Goal: Task Accomplishment & Management: Complete application form

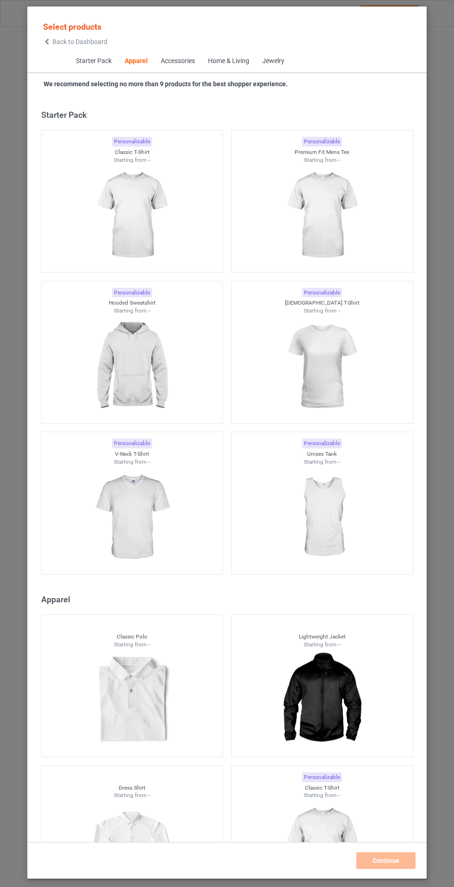
scroll to position [496, 0]
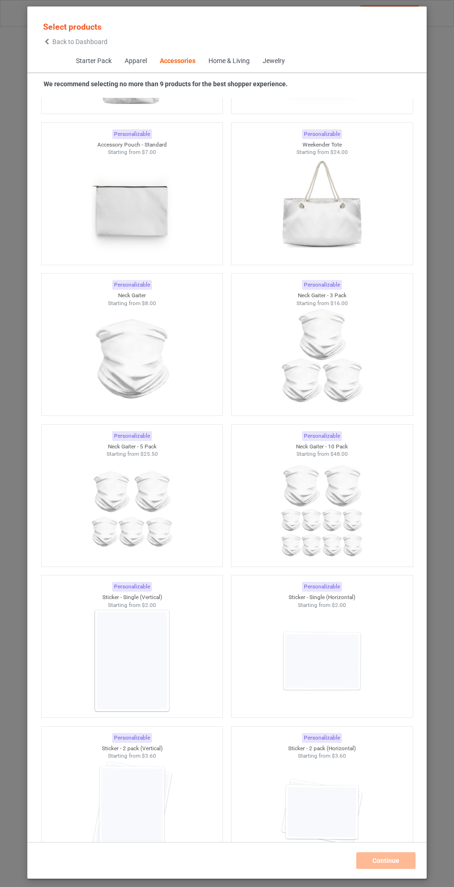
scroll to position [5653, 0]
click at [98, 667] on img at bounding box center [131, 661] width 83 height 104
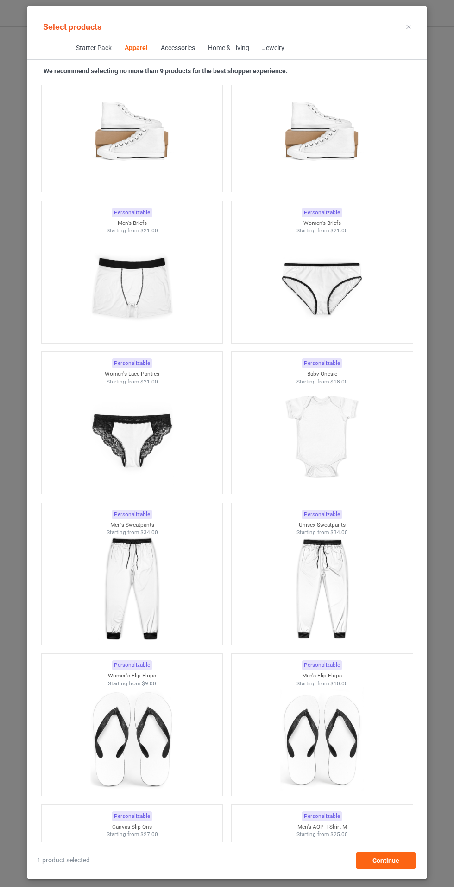
scroll to position [1206, 0]
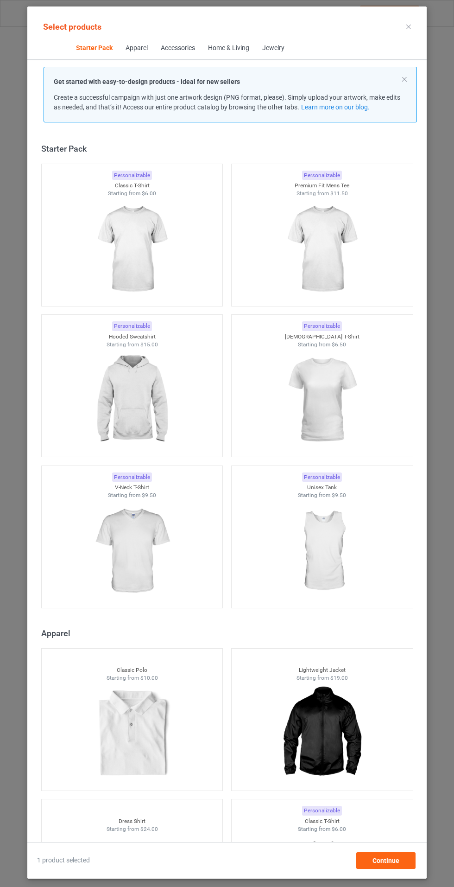
click at [152, 220] on img at bounding box center [131, 249] width 83 height 104
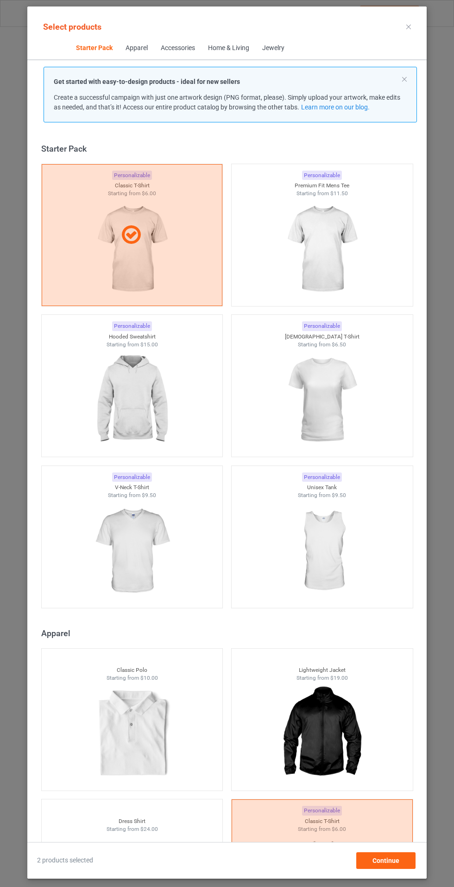
click at [143, 429] on img at bounding box center [131, 400] width 83 height 104
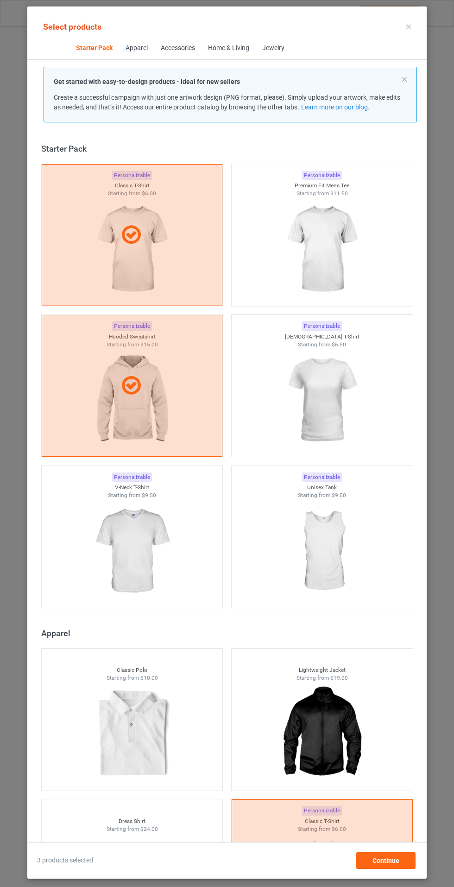
click at [329, 401] on img at bounding box center [321, 400] width 83 height 104
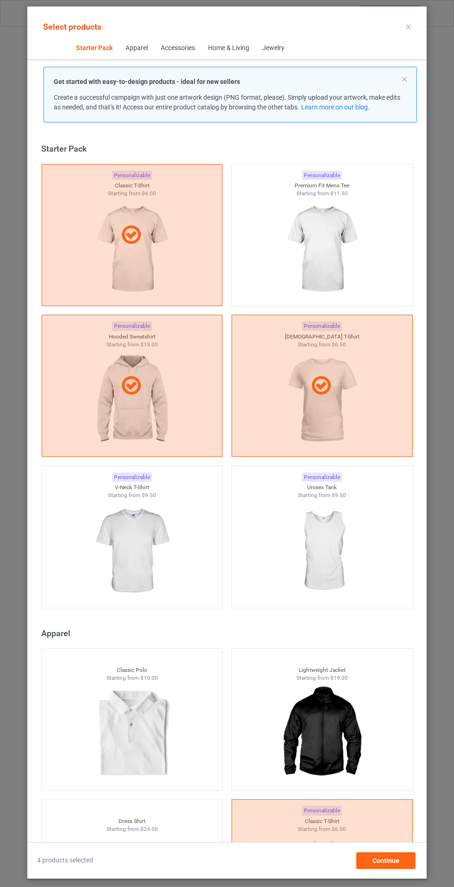
click at [102, 555] on img at bounding box center [131, 551] width 83 height 104
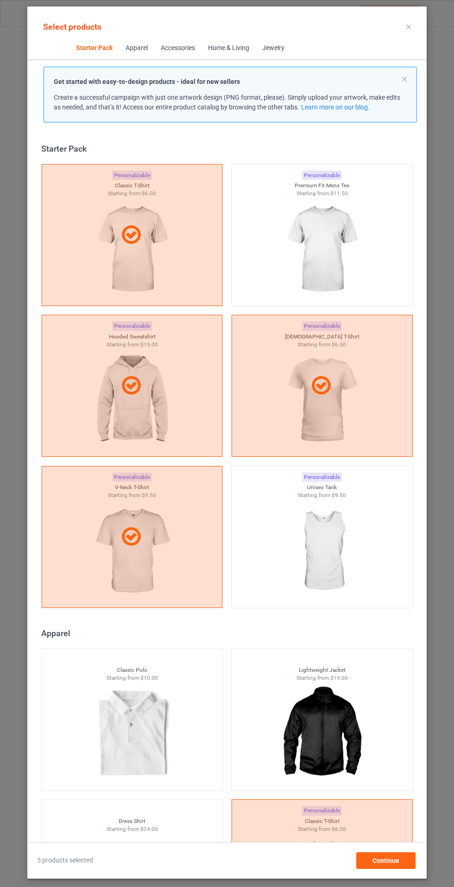
click at [347, 232] on img at bounding box center [321, 249] width 83 height 104
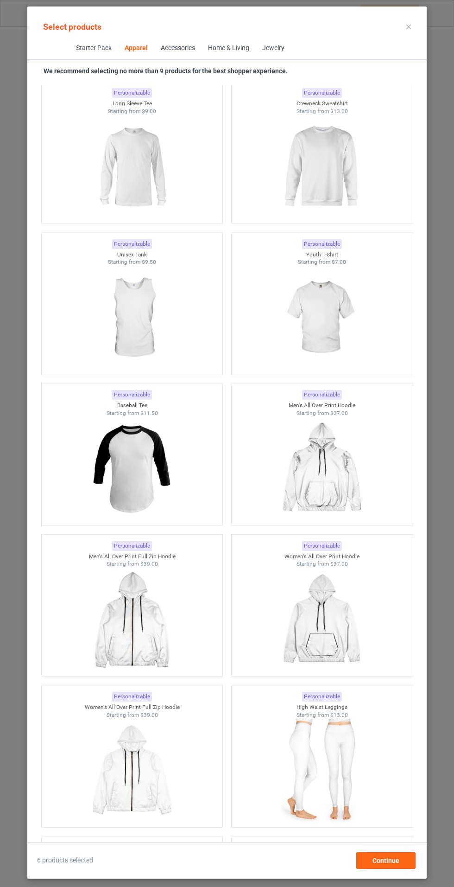
scroll to position [1106, 0]
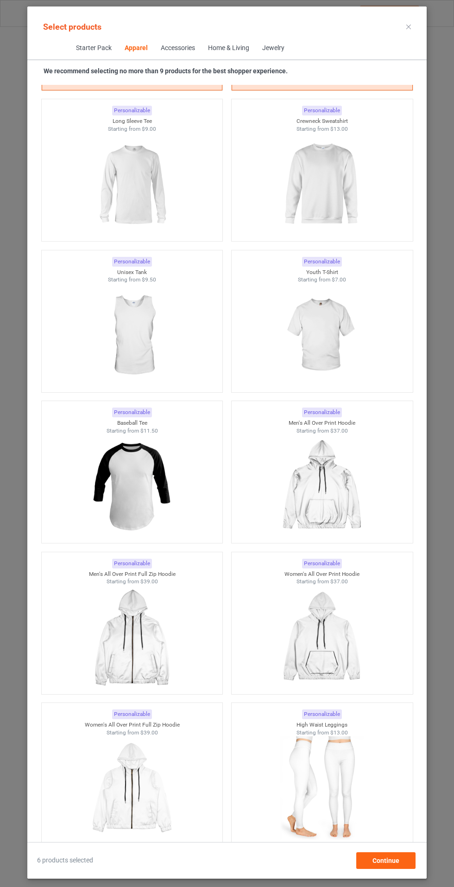
click at [175, 221] on div at bounding box center [132, 185] width 181 height 104
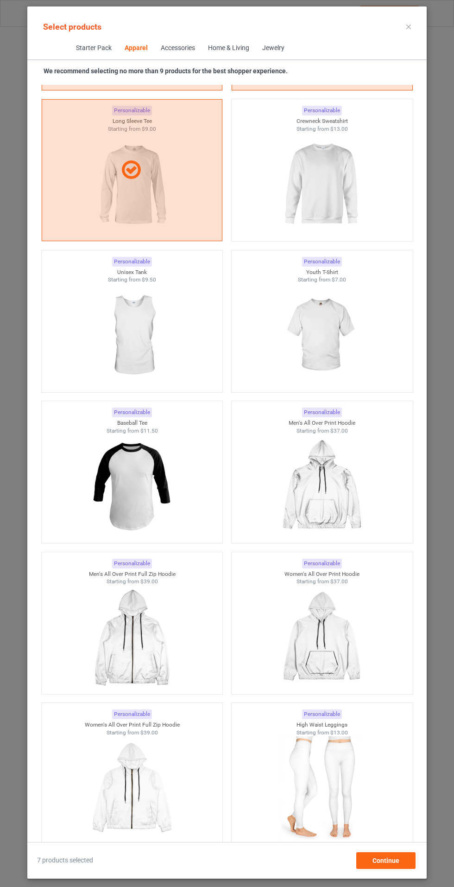
click at [341, 180] on img at bounding box center [321, 185] width 83 height 104
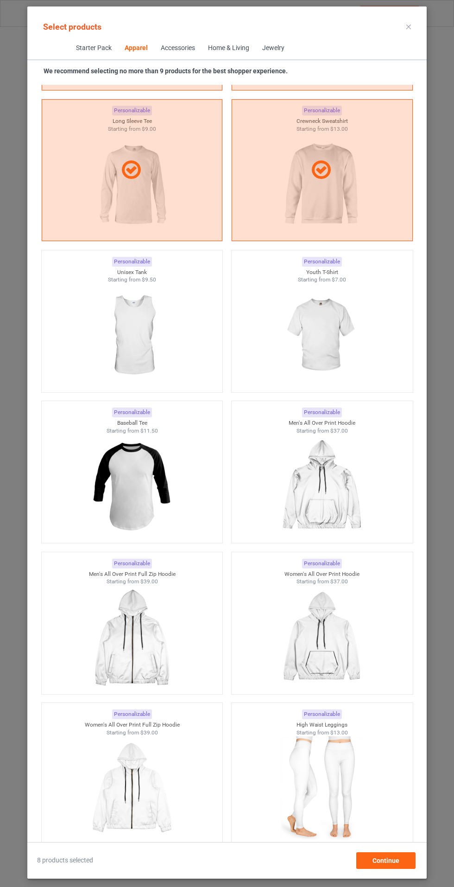
click at [97, 517] on img at bounding box center [131, 486] width 83 height 104
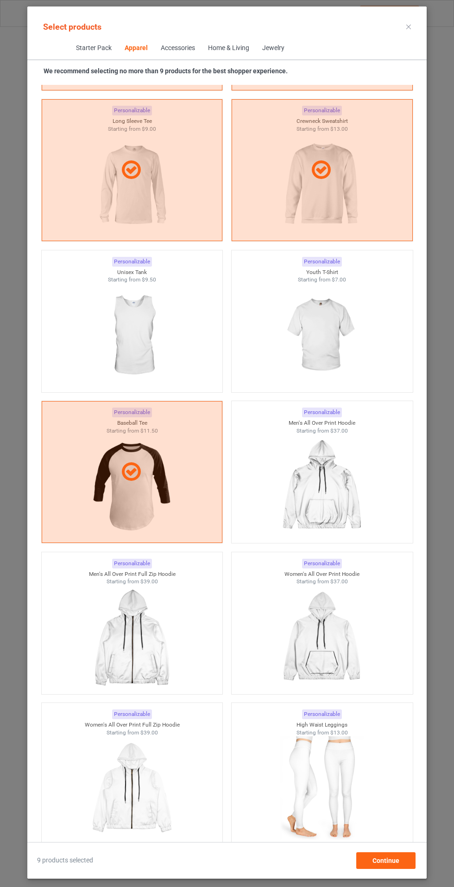
click at [409, 26] on icon at bounding box center [408, 27] width 5 height 5
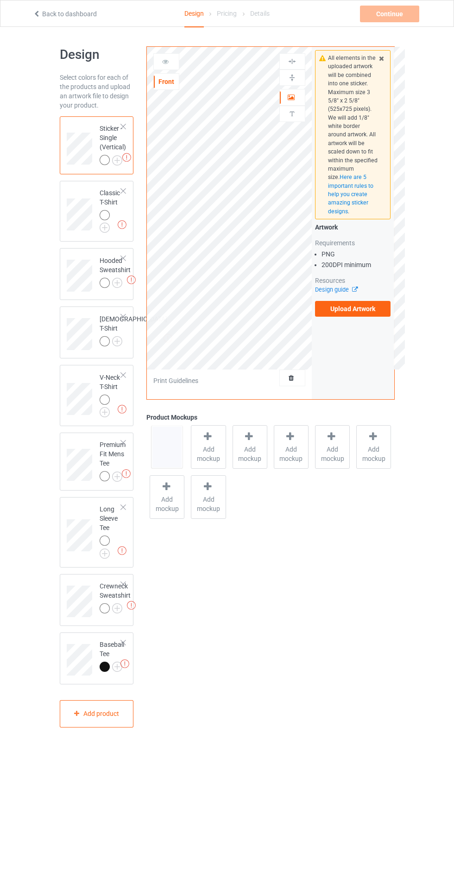
click at [131, 669] on div "Missing artworks Baseball Tee" at bounding box center [97, 658] width 74 height 52
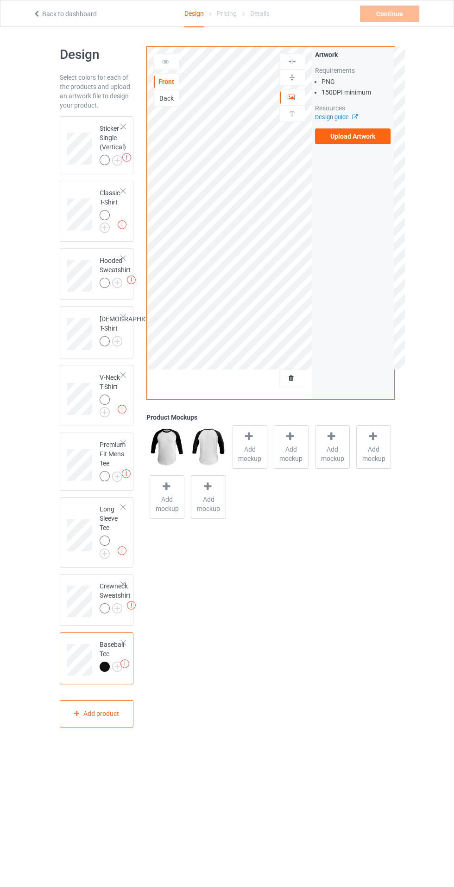
click at [0, 0] on img at bounding box center [0, 0] width 0 height 0
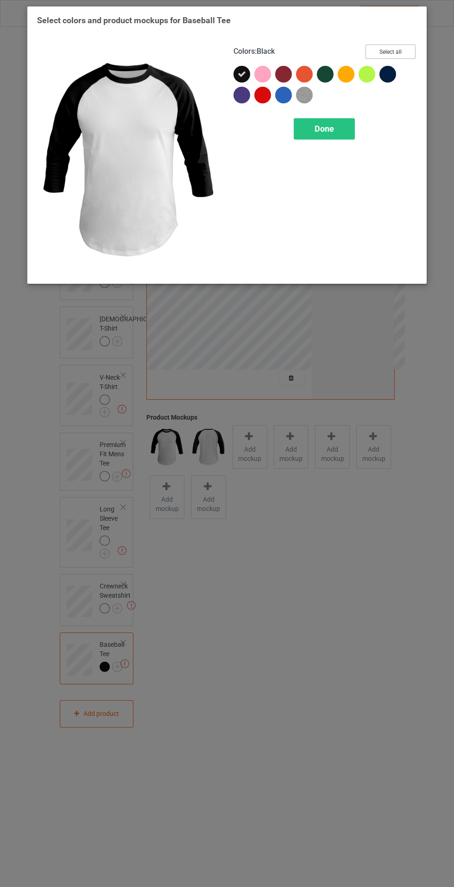
click at [410, 55] on button "Select all" at bounding box center [391, 51] width 50 height 14
click at [339, 133] on div "Done" at bounding box center [324, 128] width 61 height 21
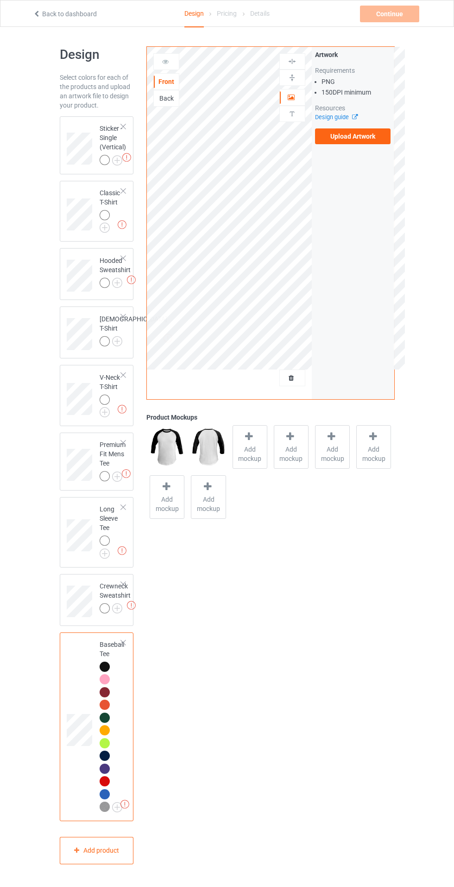
click at [0, 0] on img at bounding box center [0, 0] width 0 height 0
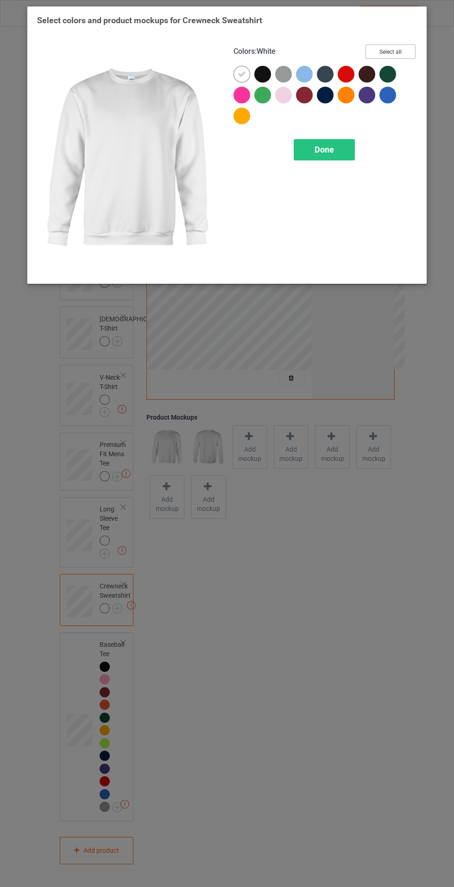
click at [403, 57] on button "Select all" at bounding box center [391, 51] width 50 height 14
click at [264, 73] on icon at bounding box center [263, 74] width 8 height 8
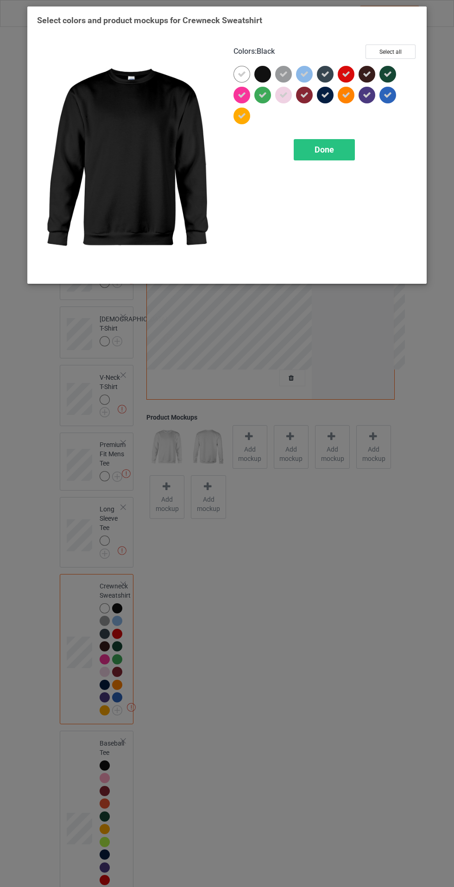
click at [315, 157] on div "Done" at bounding box center [324, 149] width 61 height 21
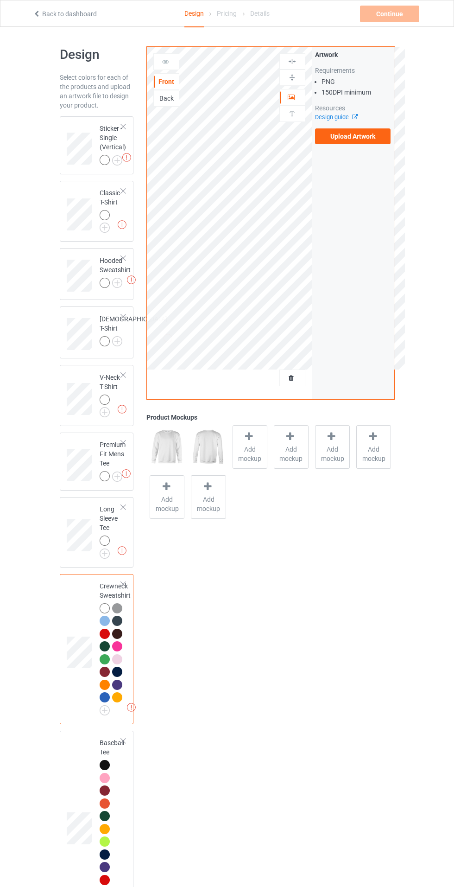
click at [0, 0] on img at bounding box center [0, 0] width 0 height 0
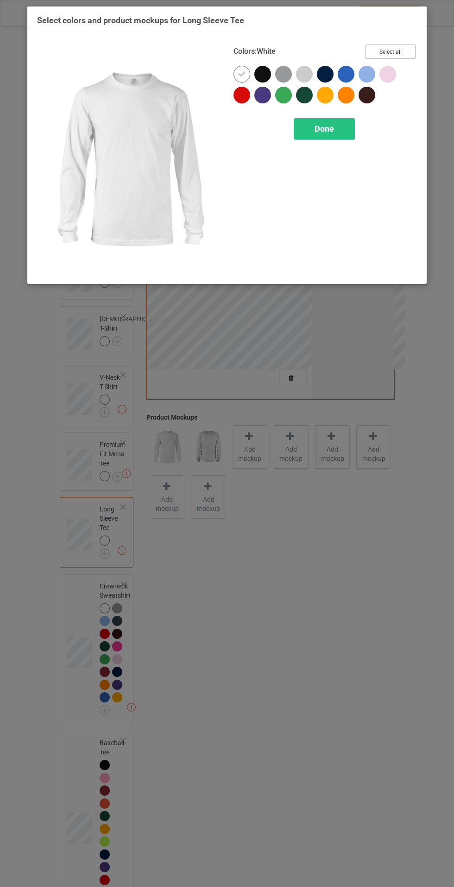
click at [398, 47] on button "Select all" at bounding box center [391, 51] width 50 height 14
click at [262, 74] on icon at bounding box center [263, 74] width 8 height 8
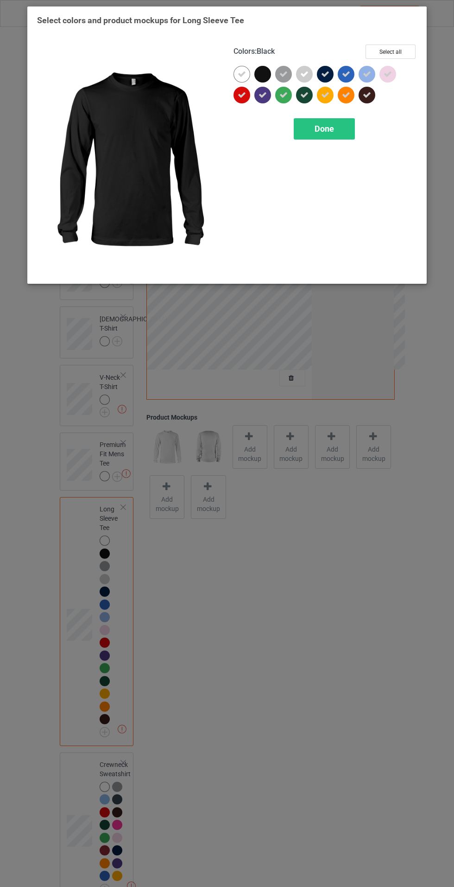
click at [313, 120] on div "Done" at bounding box center [324, 128] width 61 height 21
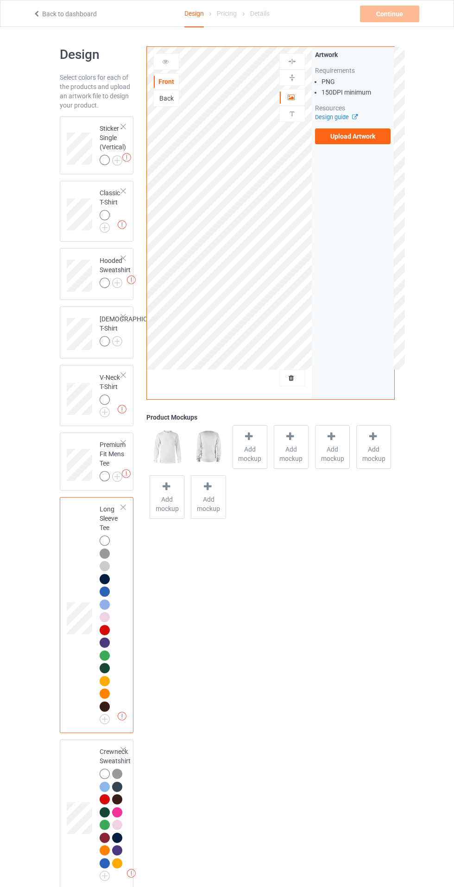
click at [0, 0] on img at bounding box center [0, 0] width 0 height 0
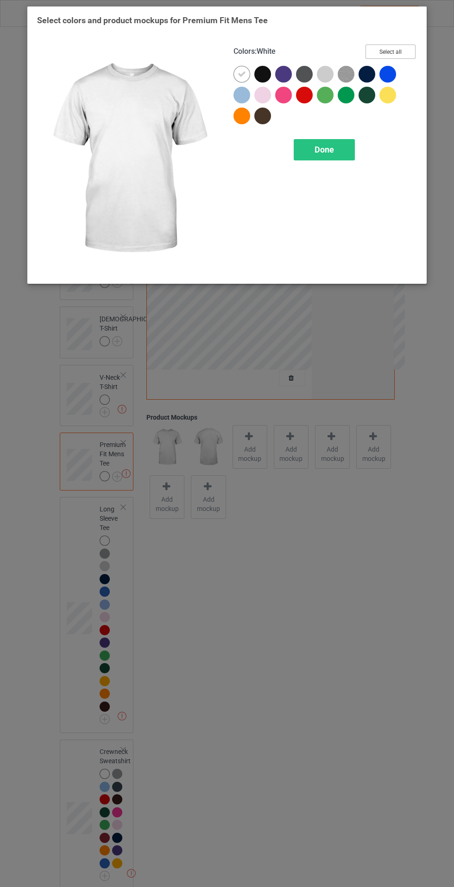
click at [405, 57] on button "Select all" at bounding box center [391, 51] width 50 height 14
click at [266, 74] on icon at bounding box center [263, 74] width 8 height 8
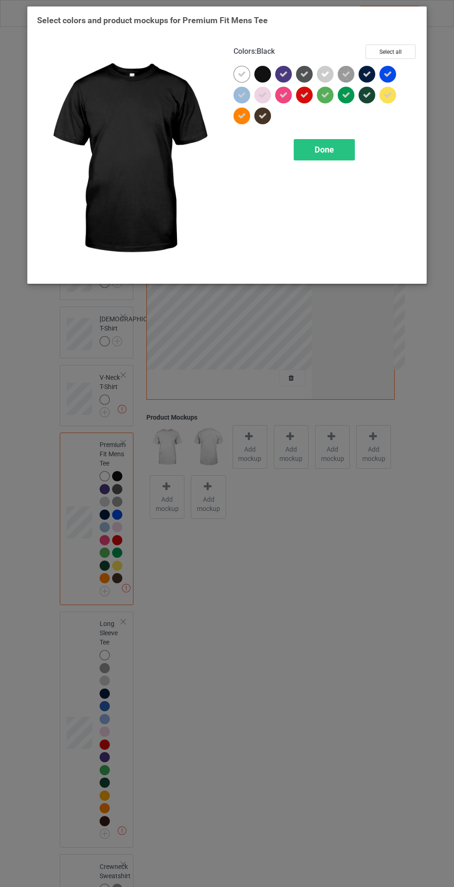
click at [317, 146] on span "Done" at bounding box center [324, 150] width 19 height 10
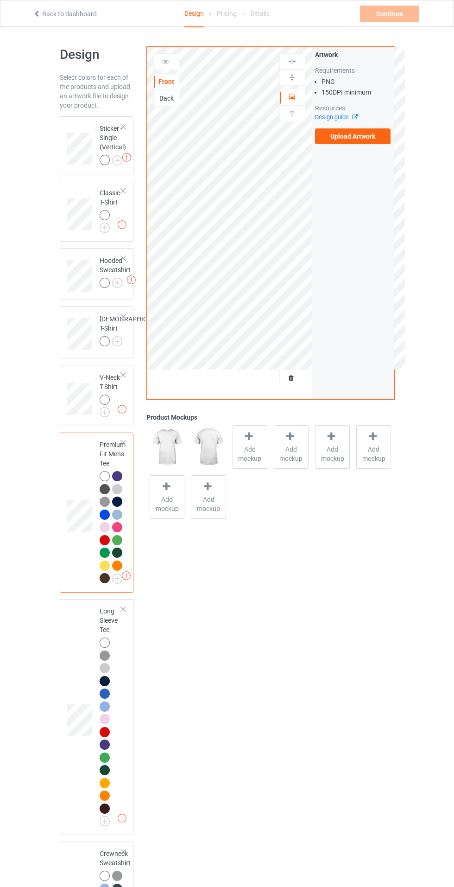
click at [0, 0] on img at bounding box center [0, 0] width 0 height 0
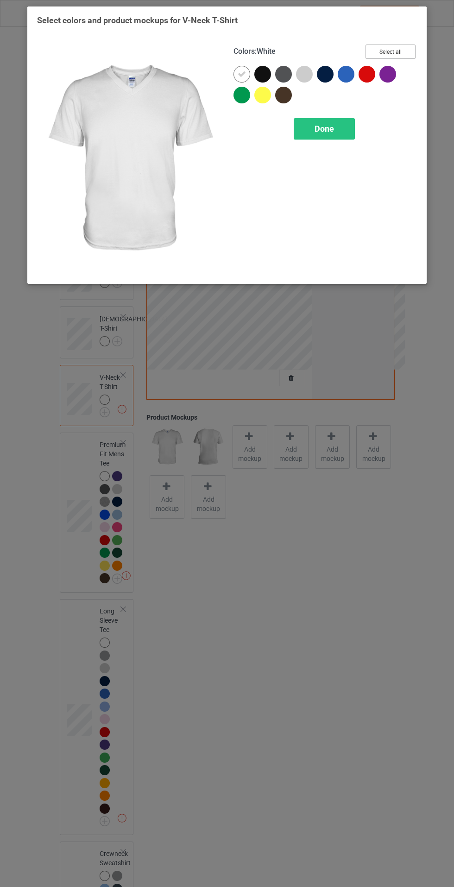
click at [402, 51] on button "Select all" at bounding box center [391, 51] width 50 height 14
click at [241, 74] on icon at bounding box center [242, 74] width 8 height 8
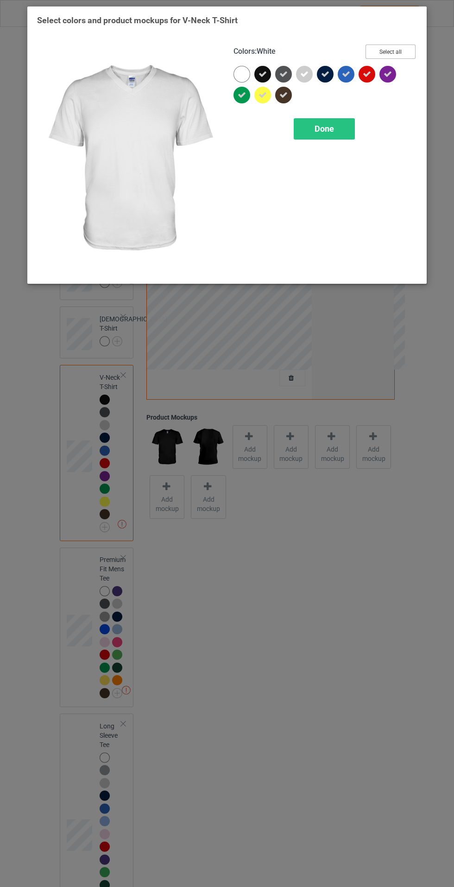
click at [410, 45] on button "Select all" at bounding box center [391, 51] width 50 height 14
click at [399, 57] on button "Reset to Default" at bounding box center [382, 51] width 67 height 14
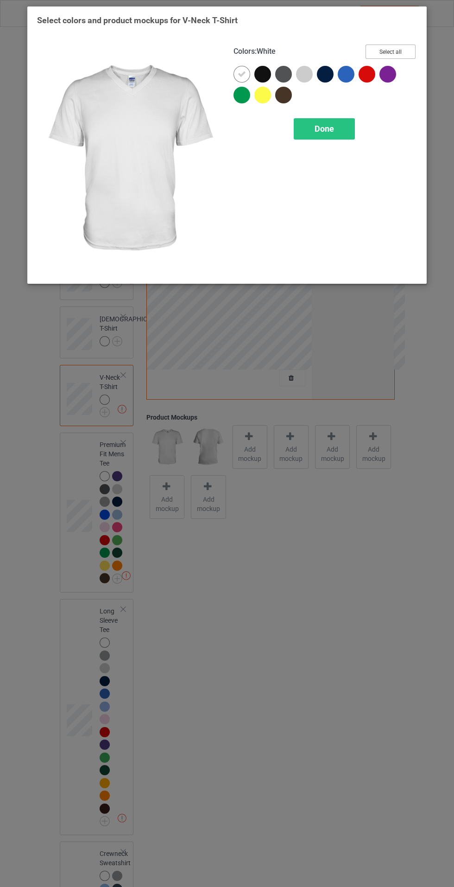
click at [399, 55] on button "Select all" at bounding box center [391, 51] width 50 height 14
click at [260, 71] on icon at bounding box center [263, 74] width 8 height 8
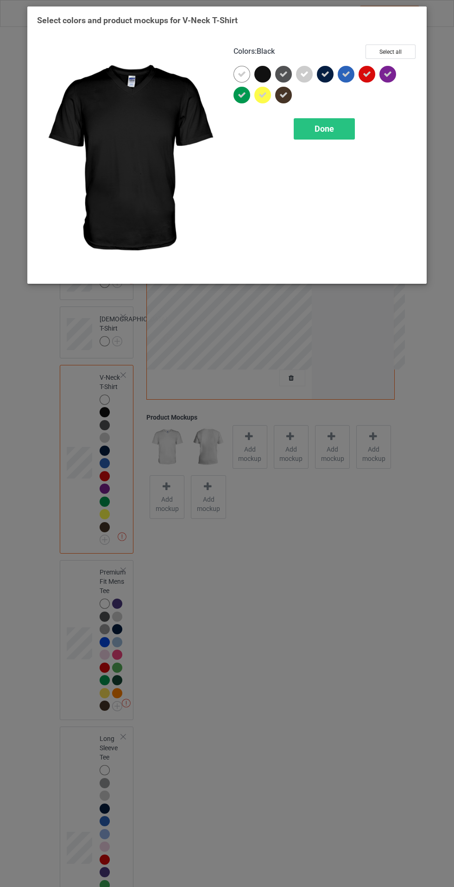
click at [324, 126] on span "Done" at bounding box center [324, 129] width 19 height 10
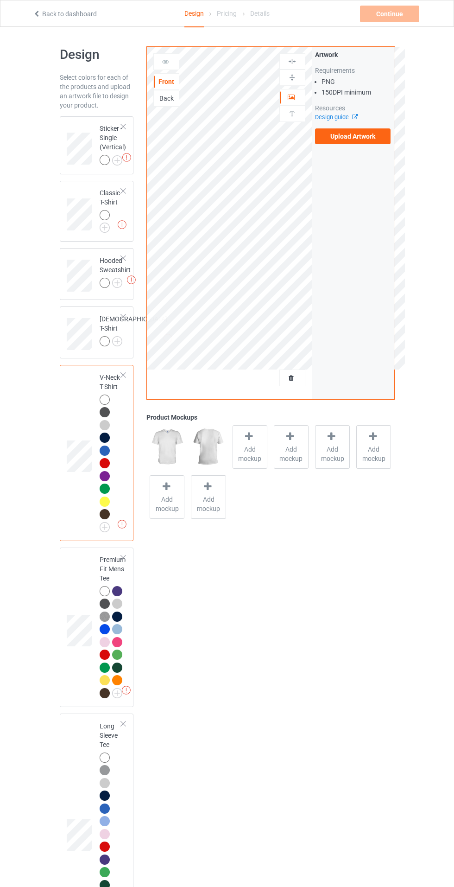
click at [0, 0] on img at bounding box center [0, 0] width 0 height 0
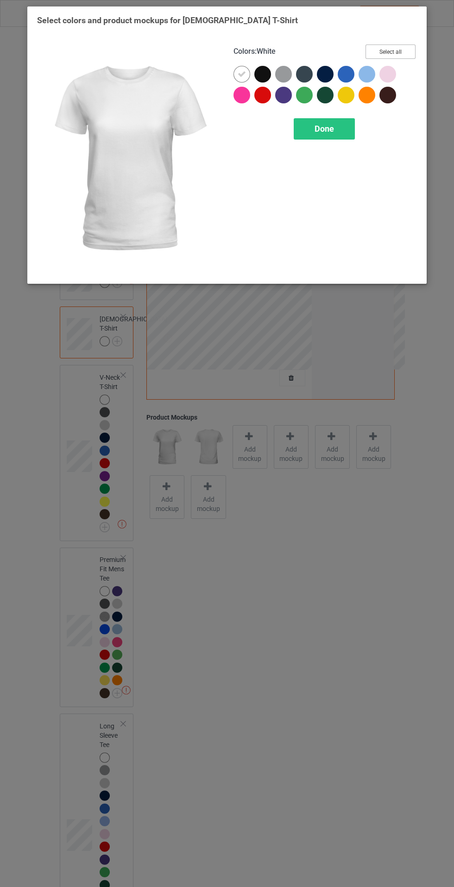
click at [403, 56] on button "Select all" at bounding box center [391, 51] width 50 height 14
click at [262, 74] on icon at bounding box center [263, 74] width 8 height 8
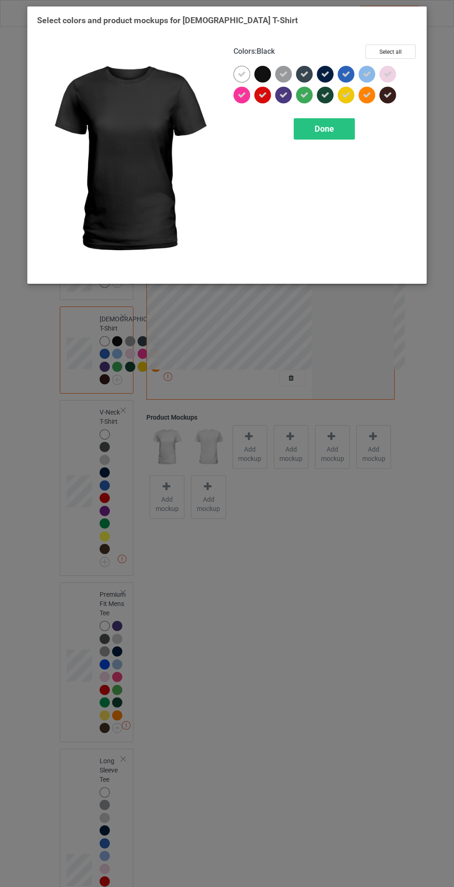
click at [342, 135] on div "Done" at bounding box center [324, 128] width 61 height 21
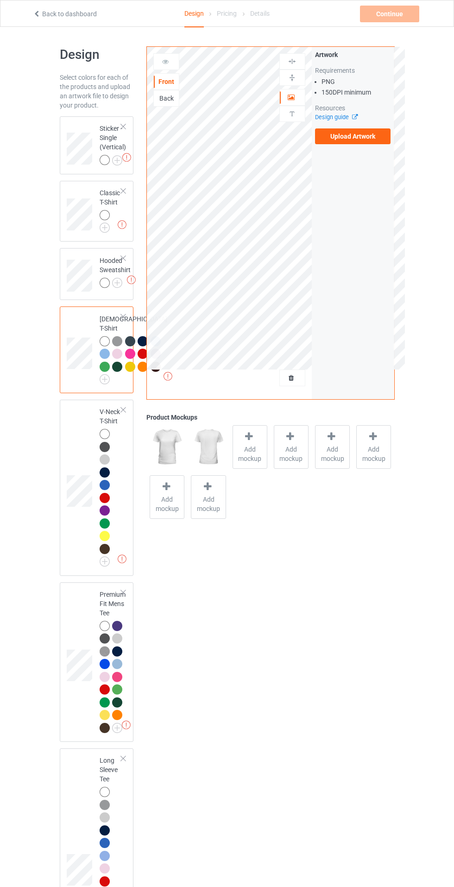
click at [0, 0] on img at bounding box center [0, 0] width 0 height 0
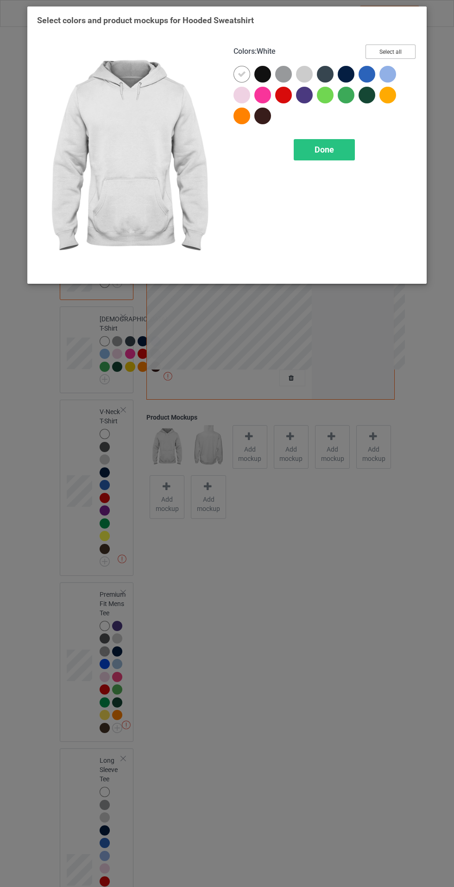
click at [400, 50] on button "Select all" at bounding box center [391, 51] width 50 height 14
click at [262, 70] on icon at bounding box center [263, 74] width 8 height 8
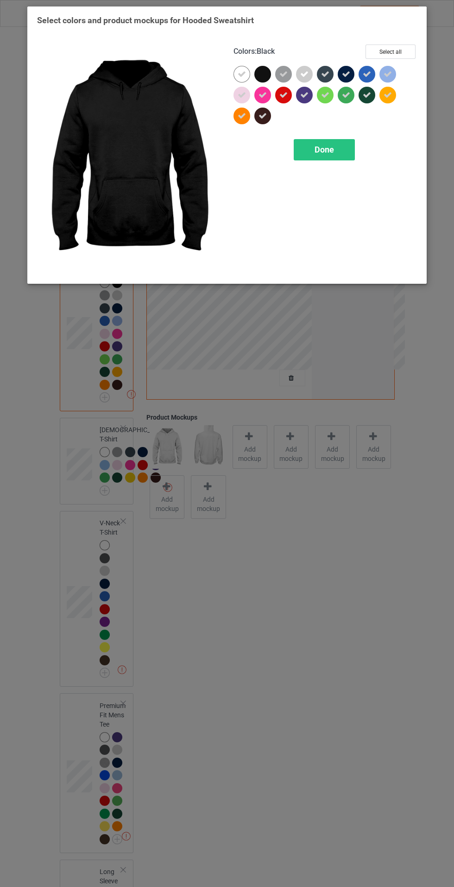
click at [330, 152] on span "Done" at bounding box center [324, 150] width 19 height 10
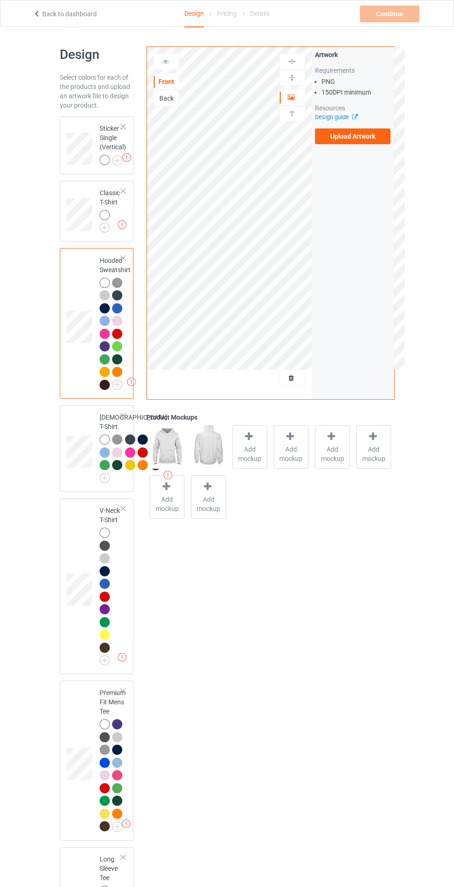
click at [0, 0] on img at bounding box center [0, 0] width 0 height 0
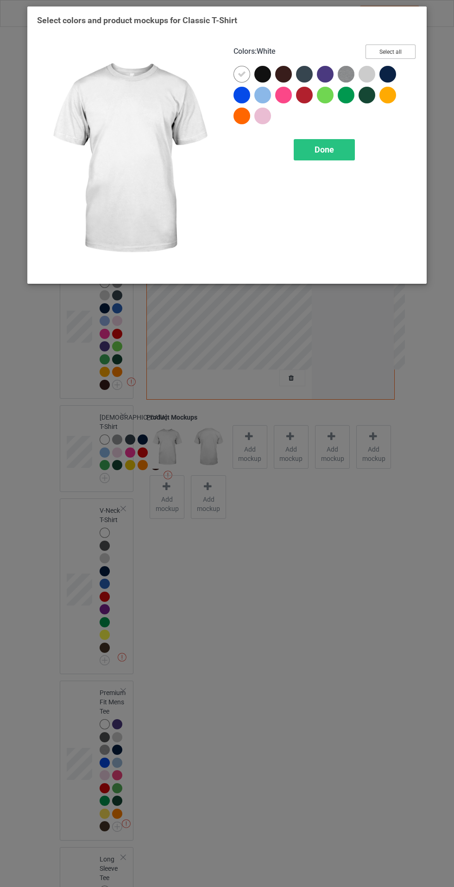
click at [409, 54] on button "Select all" at bounding box center [391, 51] width 50 height 14
click at [262, 74] on icon at bounding box center [263, 74] width 8 height 8
click at [317, 146] on span "Done" at bounding box center [324, 150] width 19 height 10
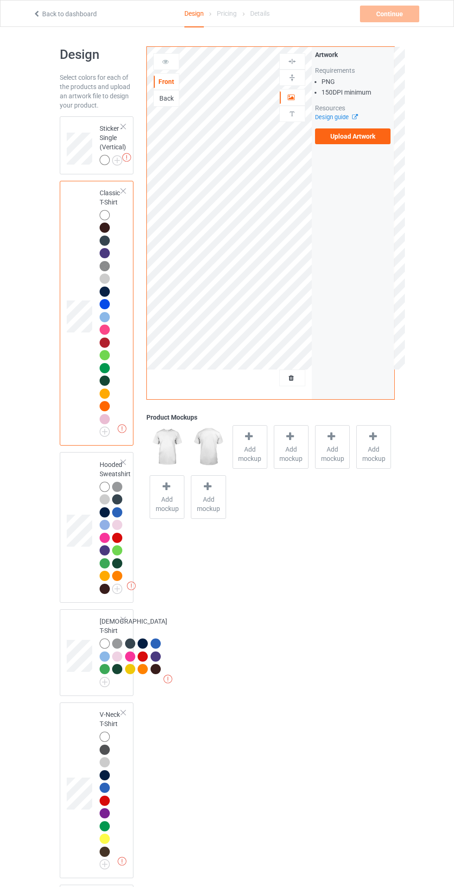
click at [362, 135] on label "Upload Artwork" at bounding box center [353, 136] width 76 height 16
click at [0, 0] on input "Upload Artwork" at bounding box center [0, 0] width 0 height 0
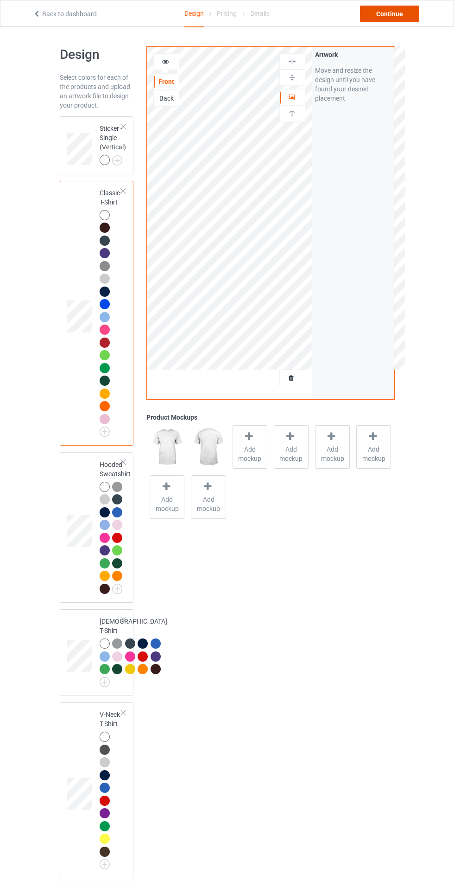
click at [401, 11] on div "Continue" at bounding box center [389, 14] width 59 height 17
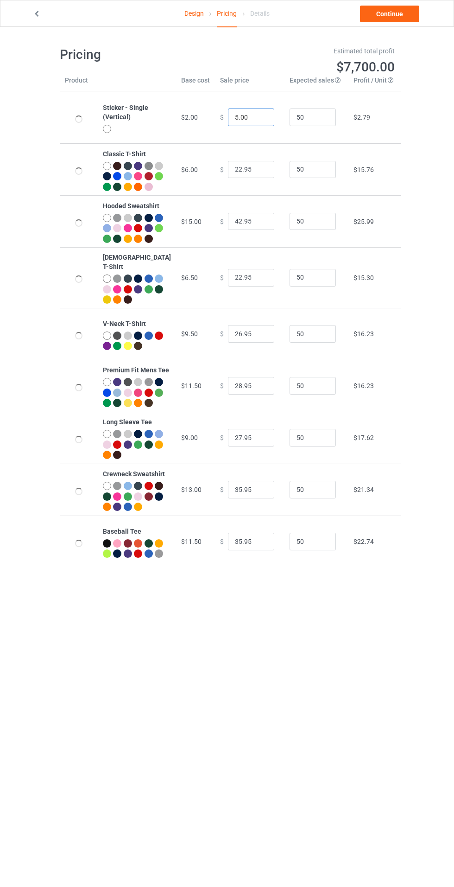
click at [229, 115] on input "5.00" at bounding box center [251, 117] width 46 height 18
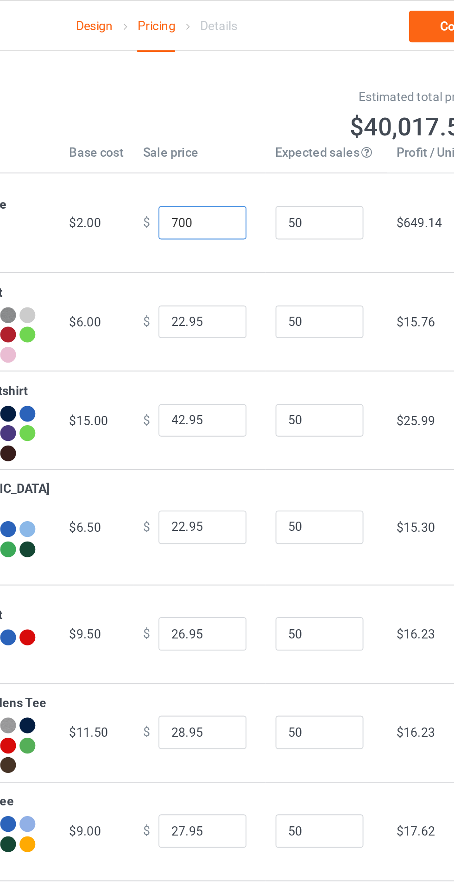
type input "7.00"
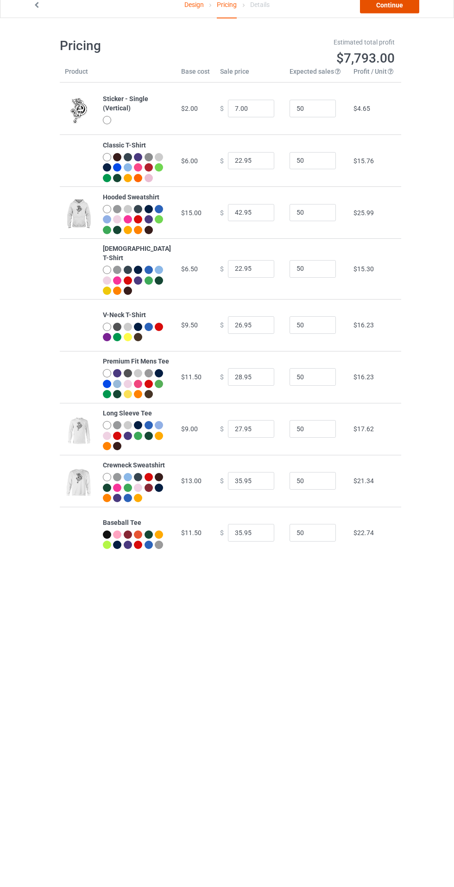
click at [381, 19] on link "Continue" at bounding box center [389, 14] width 59 height 17
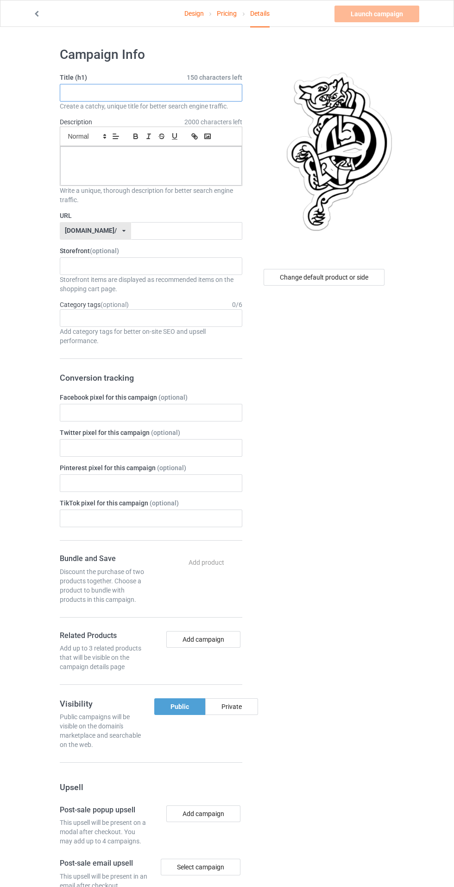
click at [105, 93] on input "text" at bounding box center [151, 93] width 183 height 18
click at [114, 95] on input "text" at bounding box center [151, 93] width 183 height 18
click at [98, 92] on input "text" at bounding box center [151, 93] width 183 height 18
click at [97, 93] on input "text" at bounding box center [151, 93] width 183 height 18
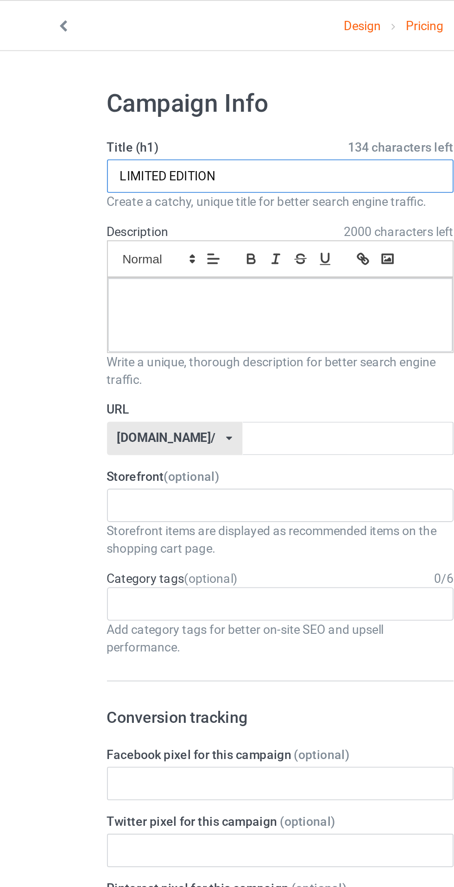
type input "LIMITED EDITION"
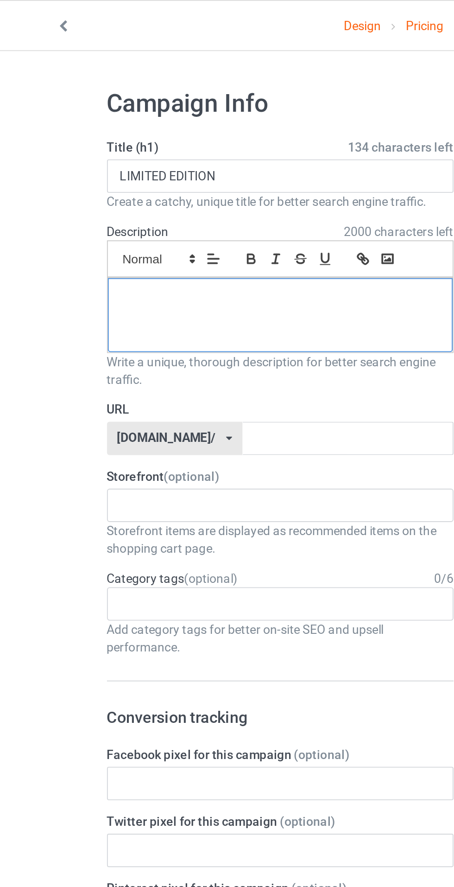
click at [74, 173] on div at bounding box center [151, 165] width 182 height 39
click at [71, 166] on div at bounding box center [151, 165] width 182 height 39
click at [205, 233] on input "text" at bounding box center [186, 231] width 111 height 18
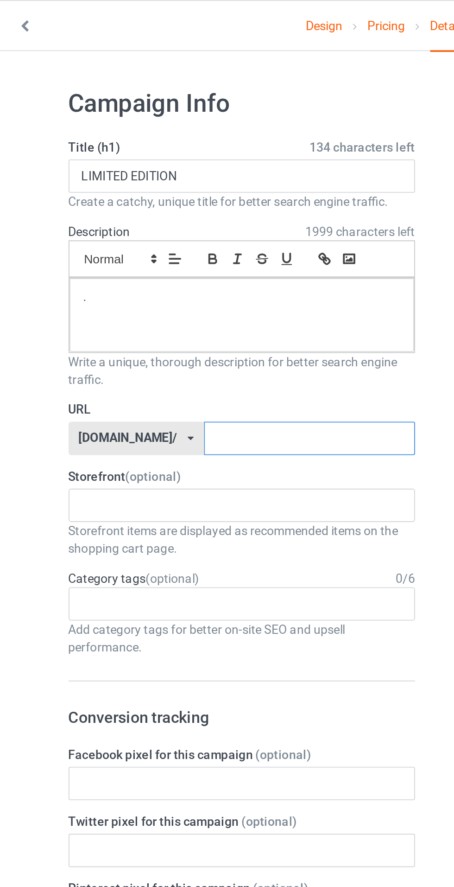
click at [214, 231] on input "text" at bounding box center [186, 231] width 111 height 18
click at [211, 231] on input "text" at bounding box center [186, 231] width 111 height 18
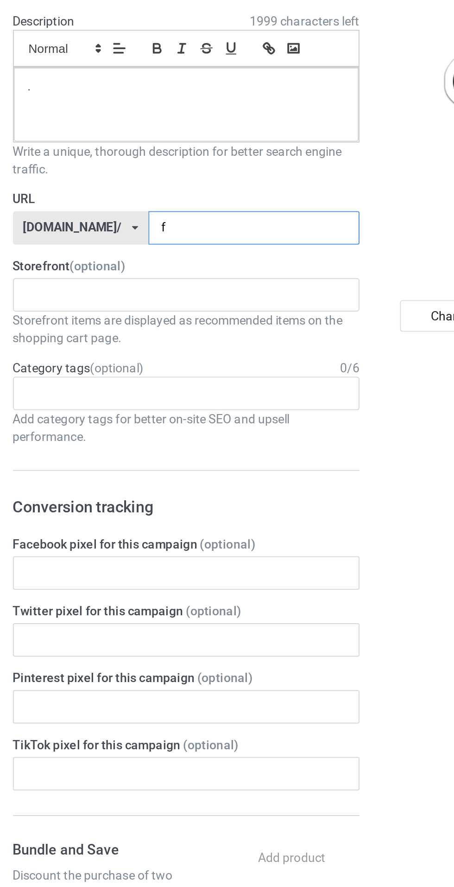
type input "fd"
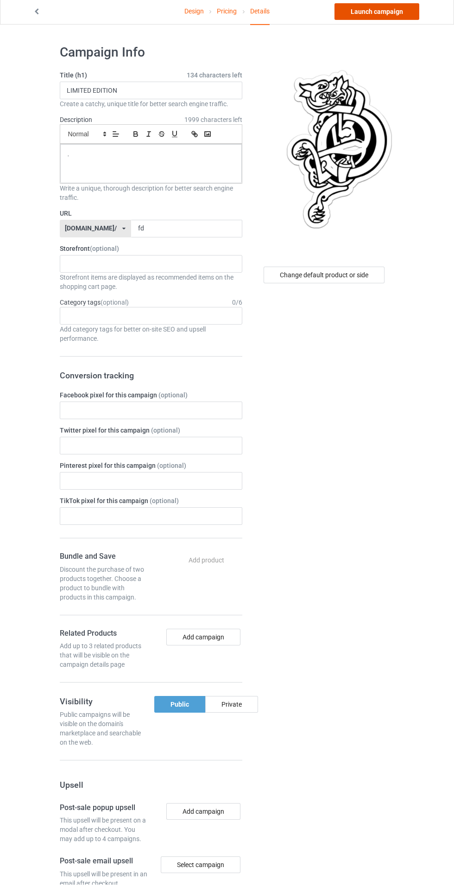
click at [368, 17] on link "Launch campaign" at bounding box center [377, 14] width 85 height 17
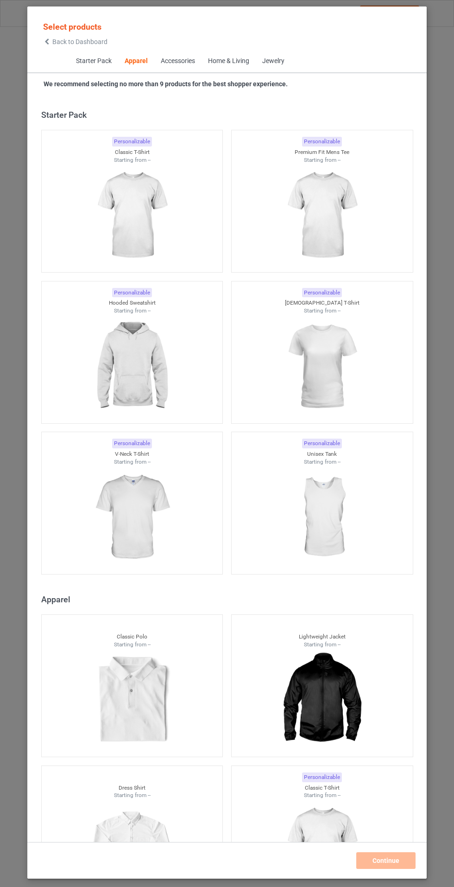
scroll to position [496, 0]
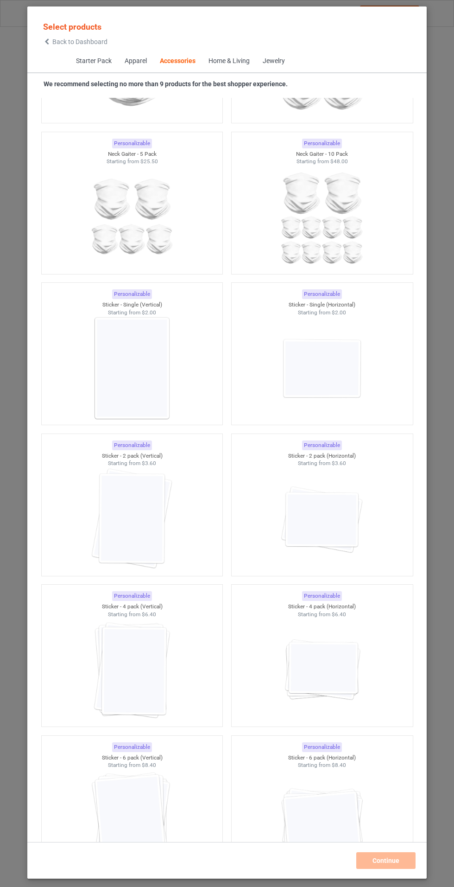
scroll to position [5947, 0]
click at [350, 356] on img at bounding box center [321, 367] width 83 height 104
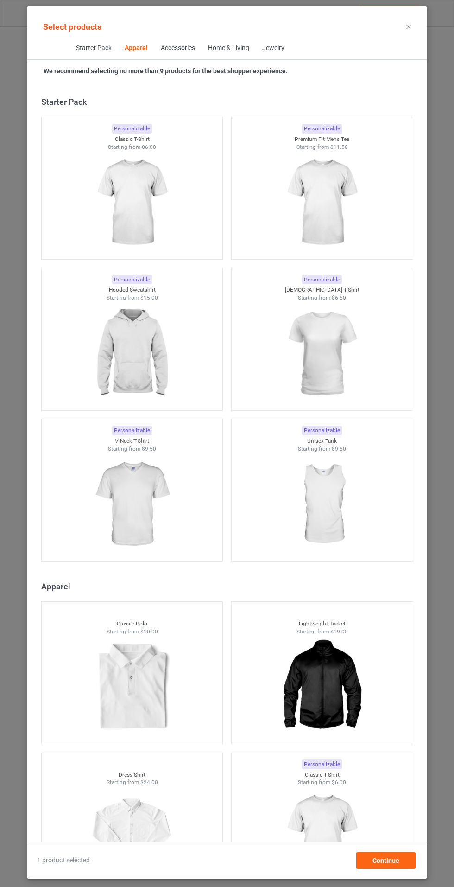
click at [147, 226] on img at bounding box center [131, 203] width 83 height 104
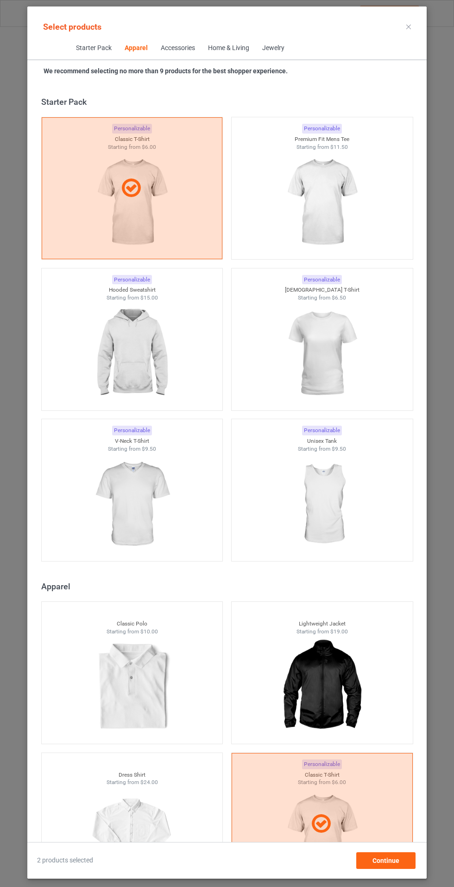
click at [333, 202] on img at bounding box center [321, 203] width 83 height 104
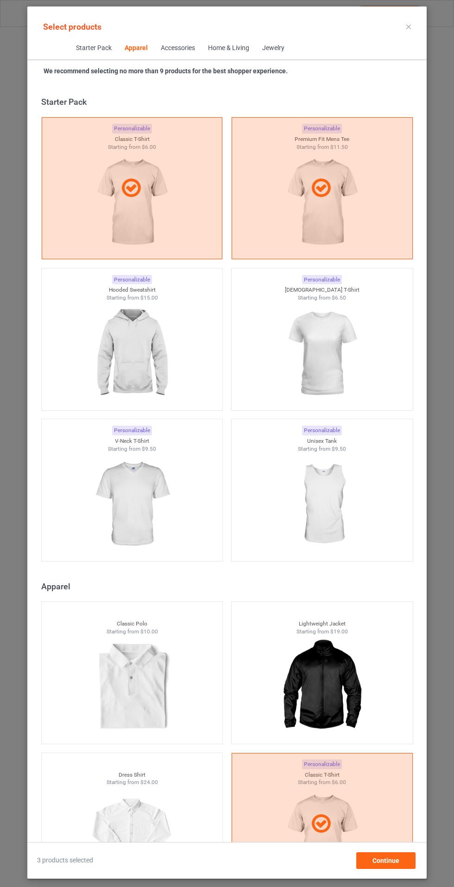
click at [139, 338] on img at bounding box center [131, 354] width 83 height 104
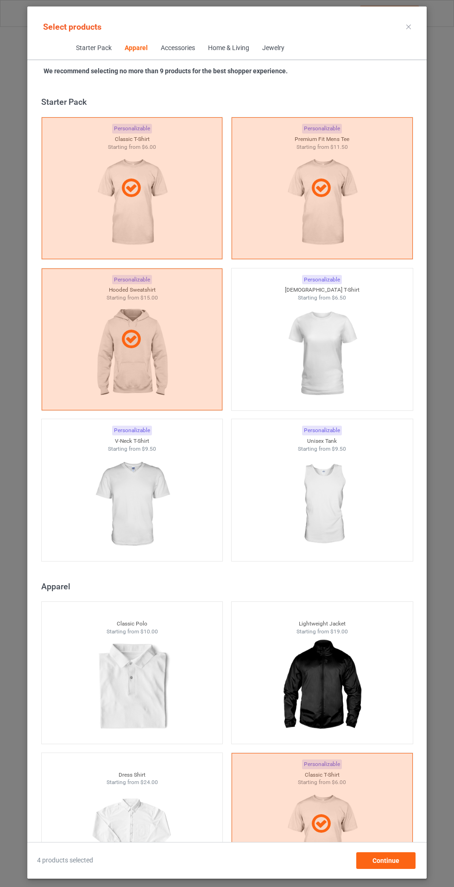
click at [333, 348] on img at bounding box center [321, 354] width 83 height 104
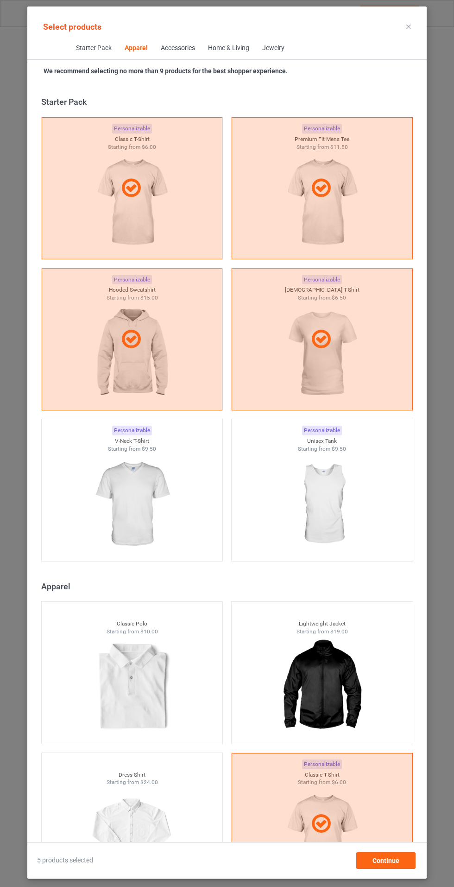
click at [151, 503] on img at bounding box center [131, 504] width 83 height 104
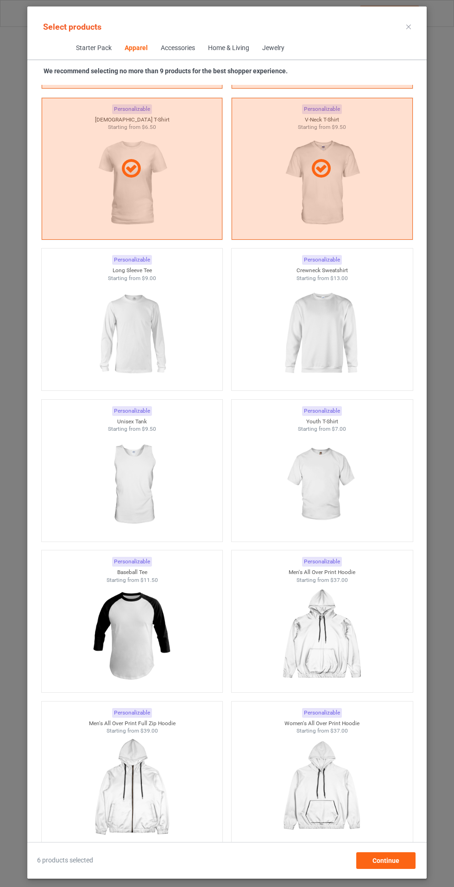
scroll to position [964, 0]
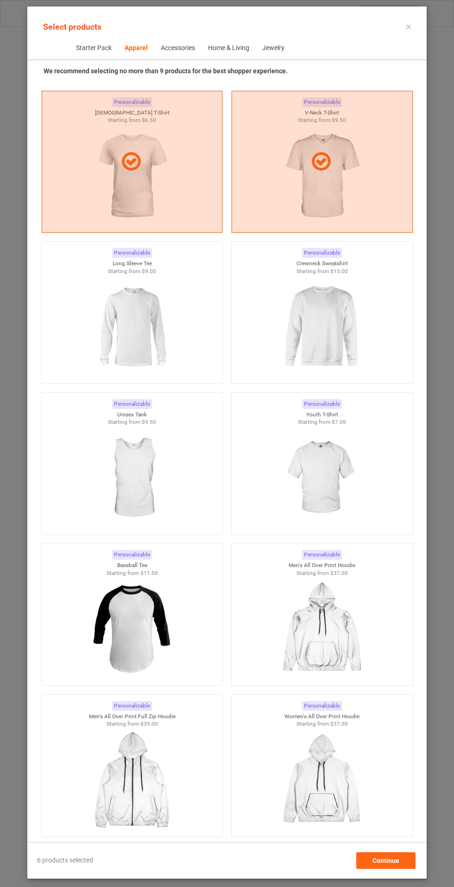
click at [147, 301] on img at bounding box center [131, 327] width 83 height 104
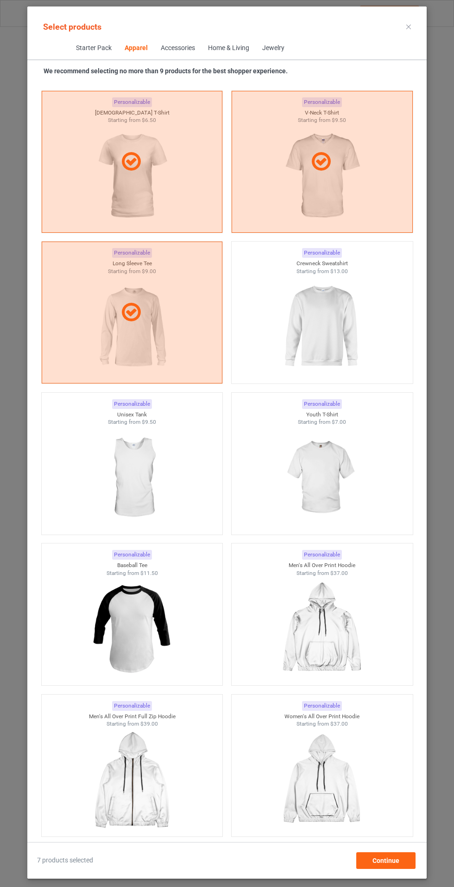
click at [333, 300] on img at bounding box center [321, 327] width 83 height 104
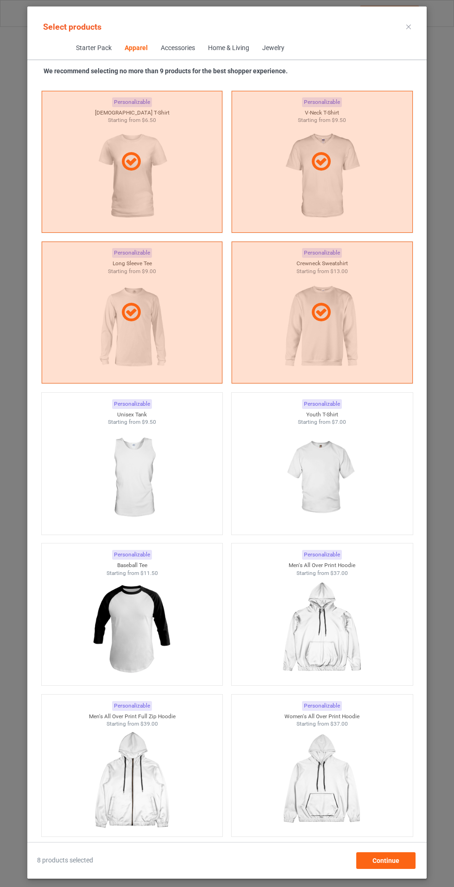
click at [324, 473] on img at bounding box center [321, 478] width 83 height 104
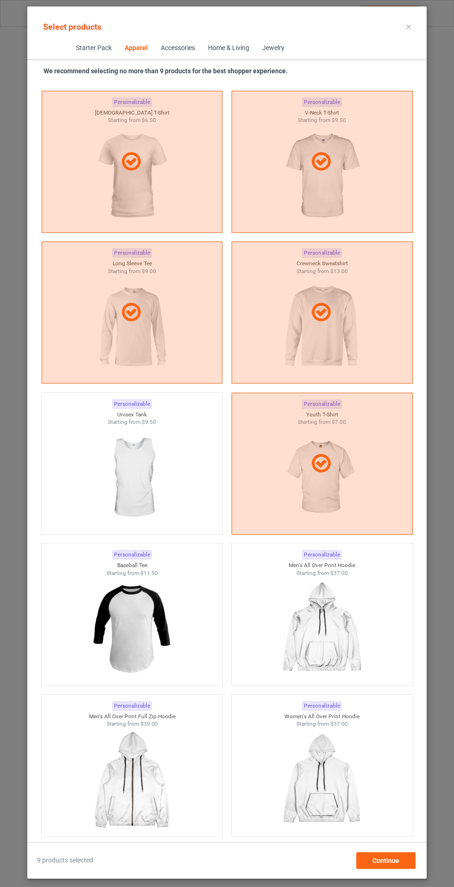
click at [140, 610] on img at bounding box center [131, 629] width 83 height 104
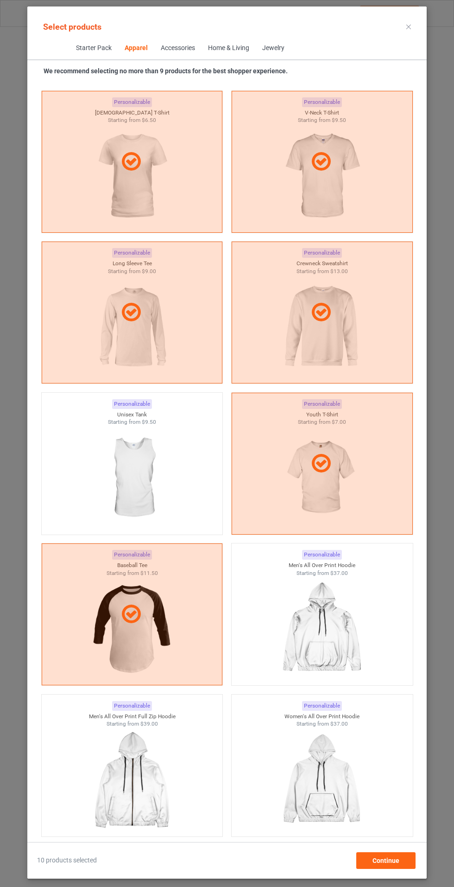
click at [408, 26] on icon at bounding box center [408, 27] width 5 height 5
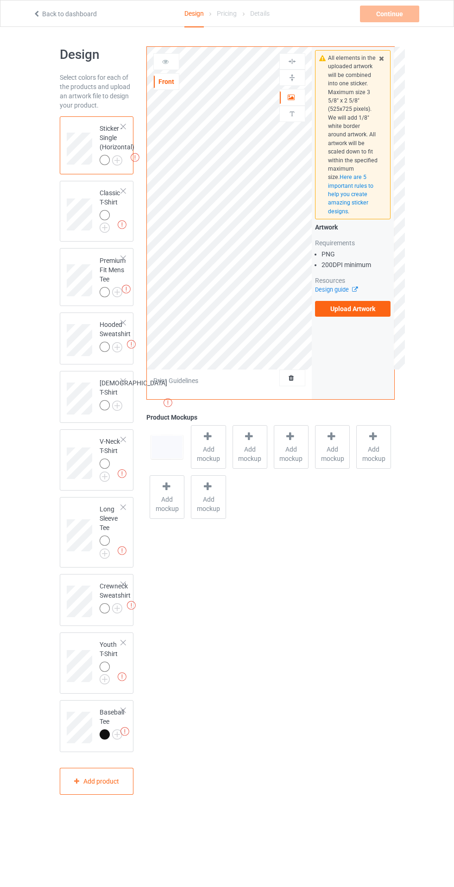
click at [0, 0] on img at bounding box center [0, 0] width 0 height 0
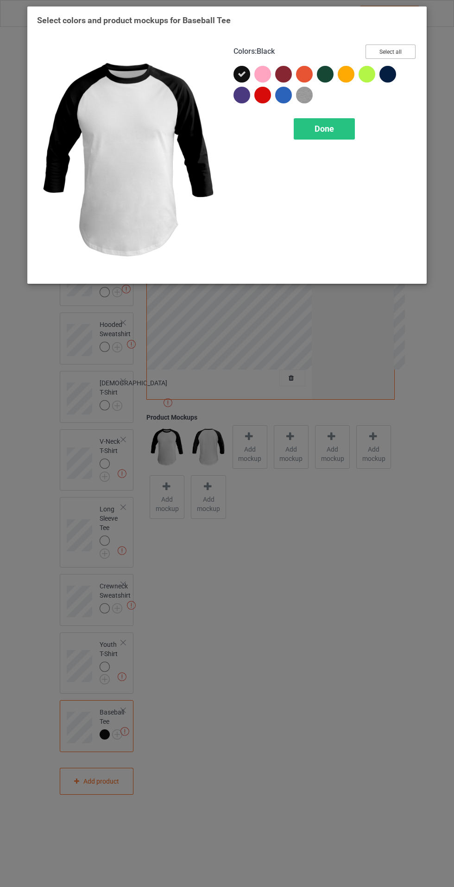
click at [402, 49] on button "Select all" at bounding box center [391, 51] width 50 height 14
click at [324, 128] on span "Done" at bounding box center [324, 129] width 19 height 10
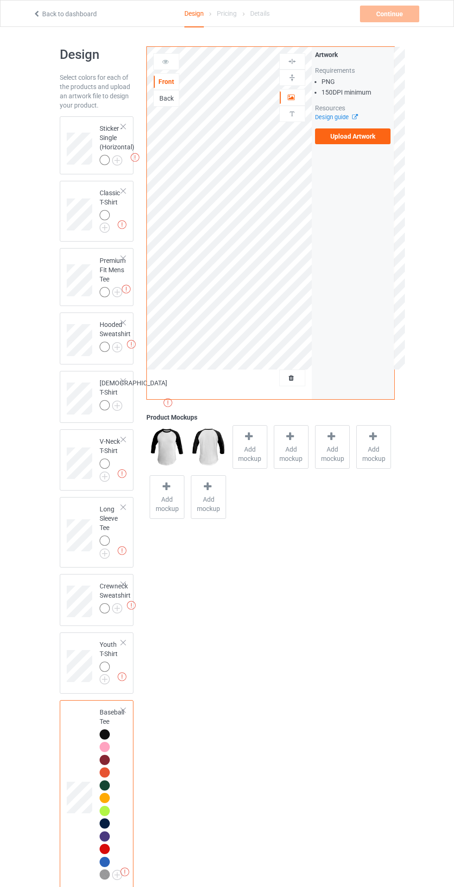
click at [0, 0] on img at bounding box center [0, 0] width 0 height 0
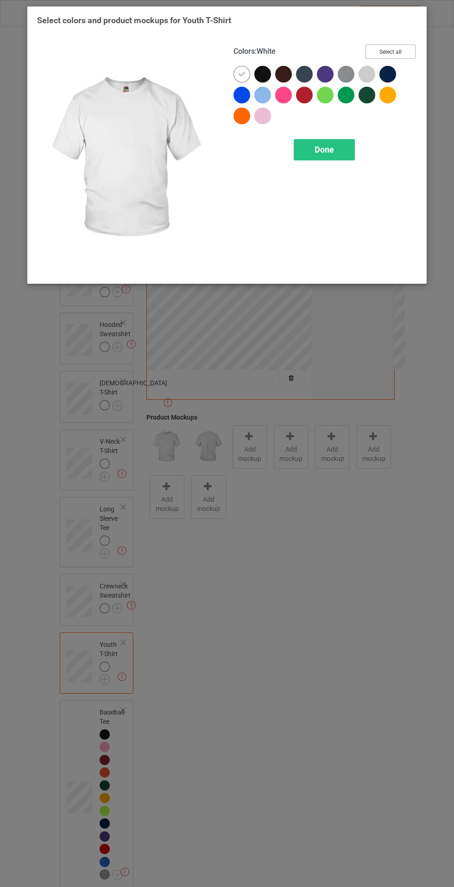
click at [402, 48] on button "Select all" at bounding box center [391, 51] width 50 height 14
click at [262, 74] on icon at bounding box center [263, 74] width 8 height 8
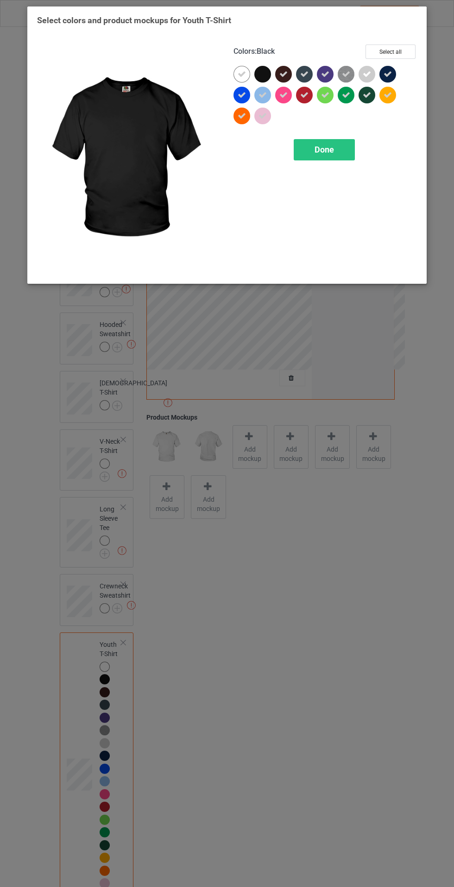
click at [325, 139] on div "Done" at bounding box center [324, 149] width 61 height 21
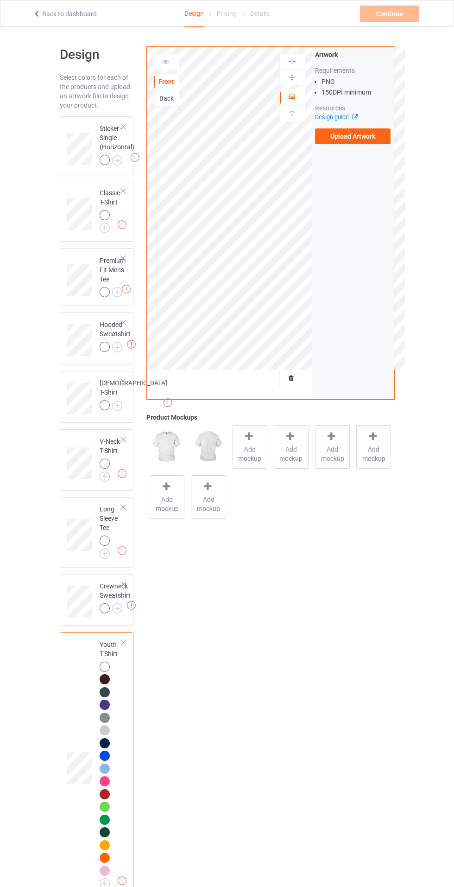
click at [0, 0] on img at bounding box center [0, 0] width 0 height 0
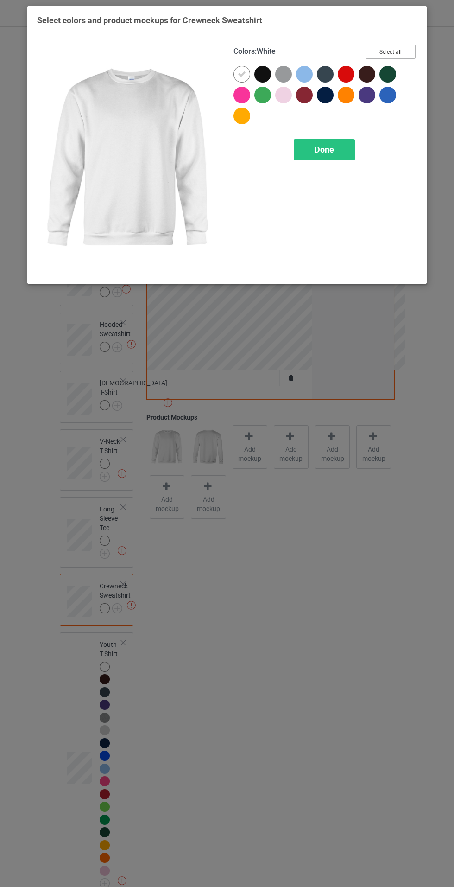
click at [397, 48] on button "Select all" at bounding box center [391, 51] width 50 height 14
click at [262, 74] on icon at bounding box center [263, 74] width 8 height 8
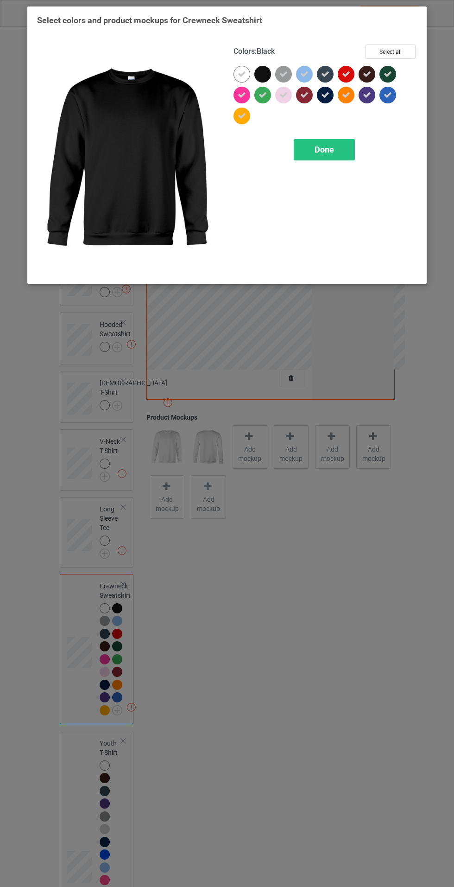
click at [324, 149] on span "Done" at bounding box center [324, 150] width 19 height 10
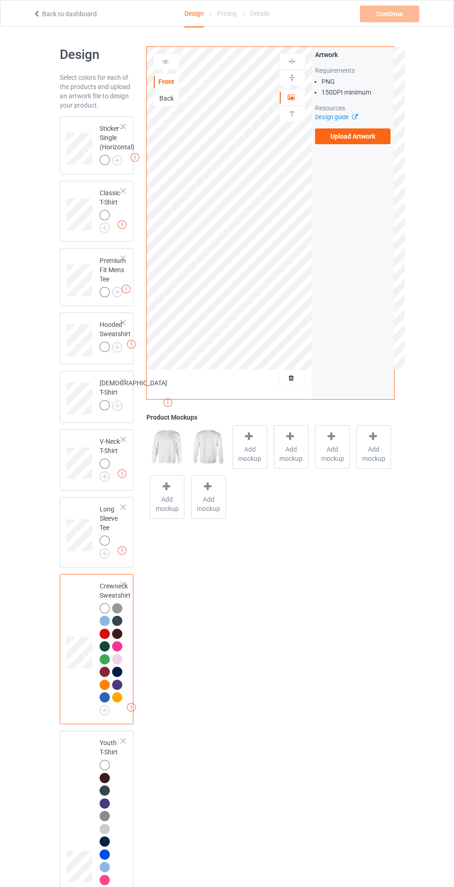
click at [0, 0] on img at bounding box center [0, 0] width 0 height 0
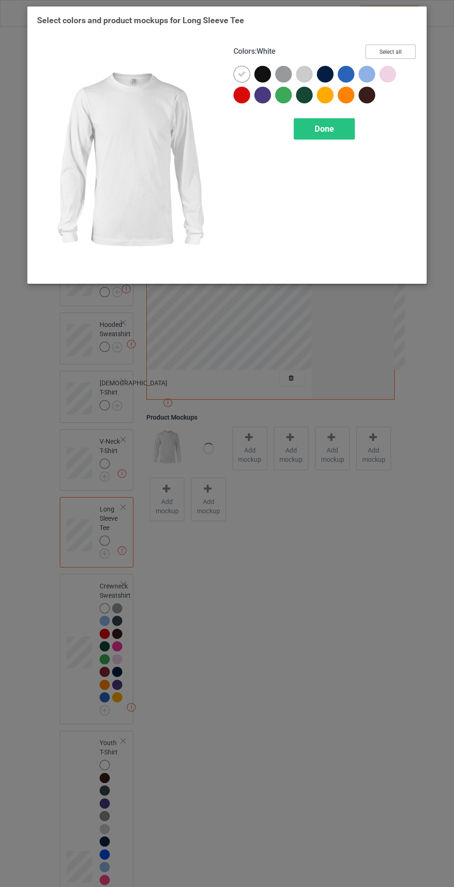
click at [387, 49] on button "Select all" at bounding box center [391, 51] width 50 height 14
click at [263, 72] on icon at bounding box center [263, 74] width 8 height 8
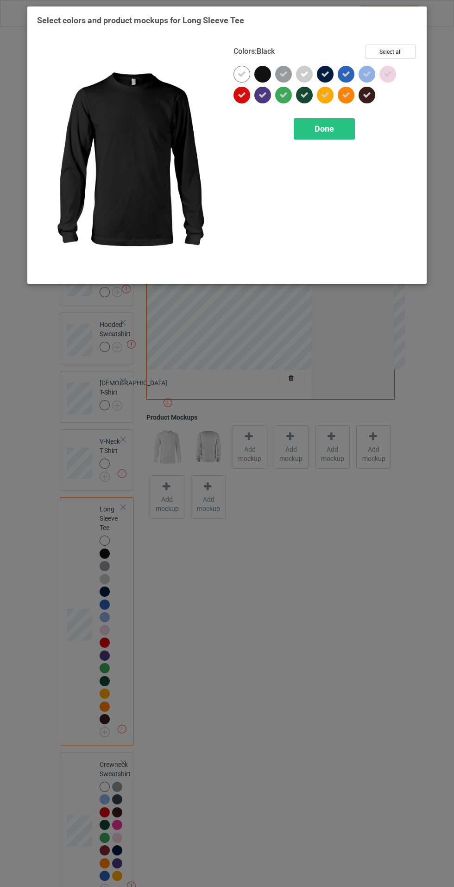
click at [325, 121] on div "Done" at bounding box center [324, 128] width 61 height 21
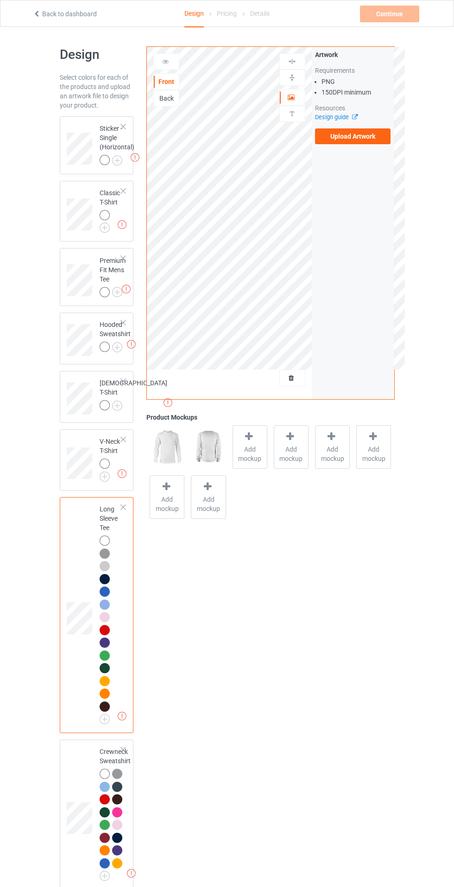
click at [0, 0] on img at bounding box center [0, 0] width 0 height 0
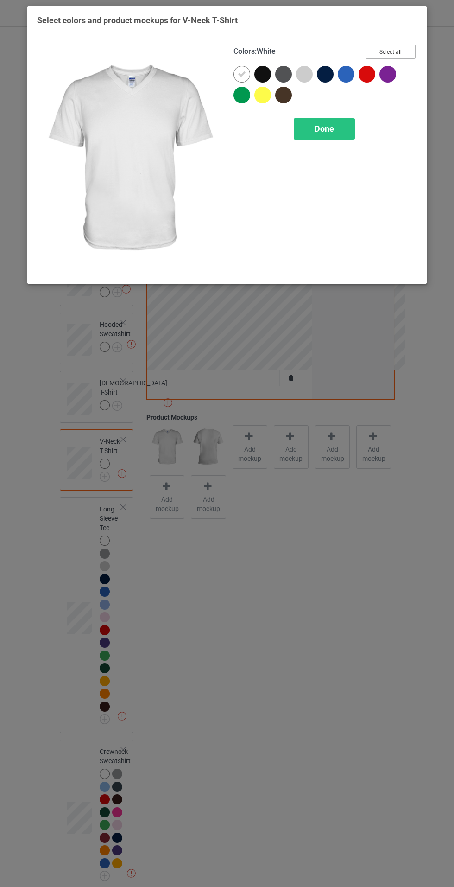
click at [383, 52] on button "Select all" at bounding box center [391, 51] width 50 height 14
click at [260, 73] on icon at bounding box center [263, 74] width 8 height 8
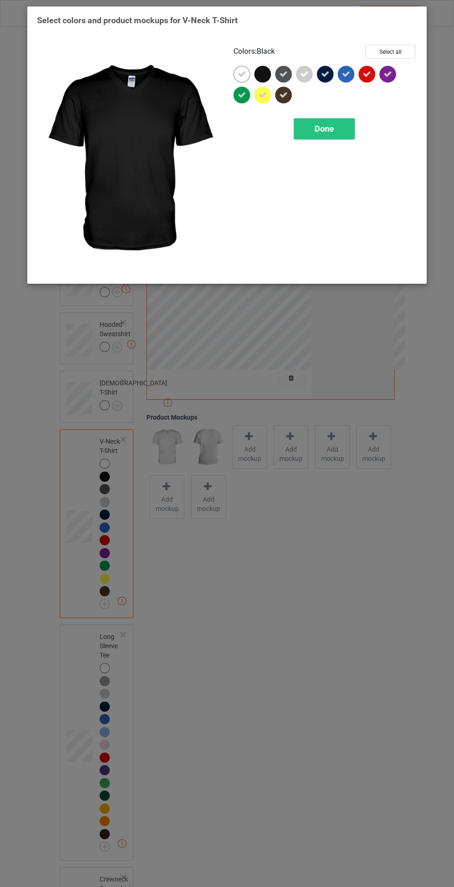
click at [323, 128] on span "Done" at bounding box center [324, 129] width 19 height 10
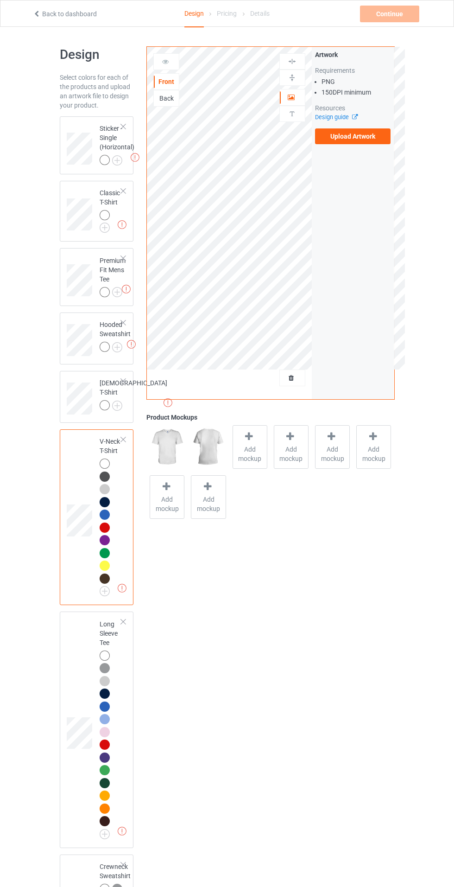
click at [0, 0] on img at bounding box center [0, 0] width 0 height 0
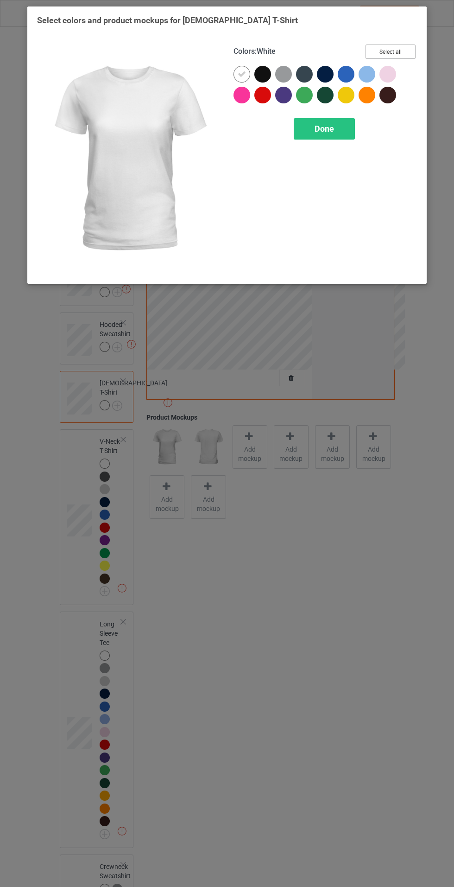
click at [403, 46] on button "Select all" at bounding box center [391, 51] width 50 height 14
click at [262, 76] on icon at bounding box center [263, 74] width 8 height 8
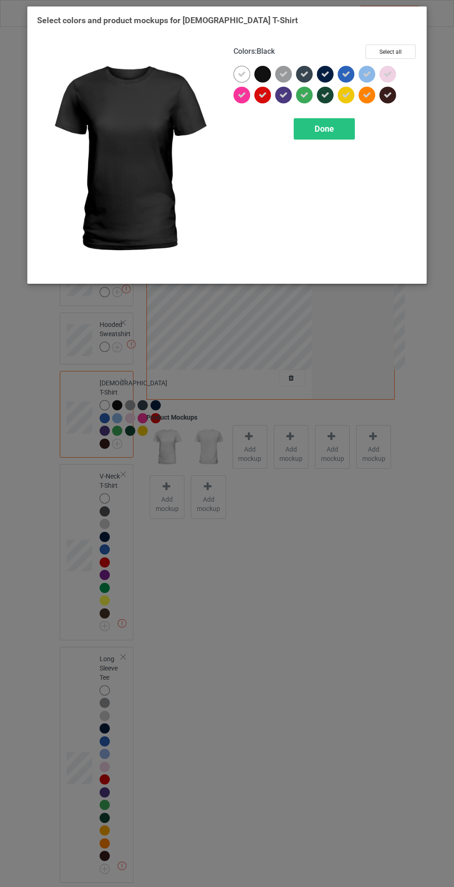
click at [335, 127] on div "Done" at bounding box center [324, 128] width 61 height 21
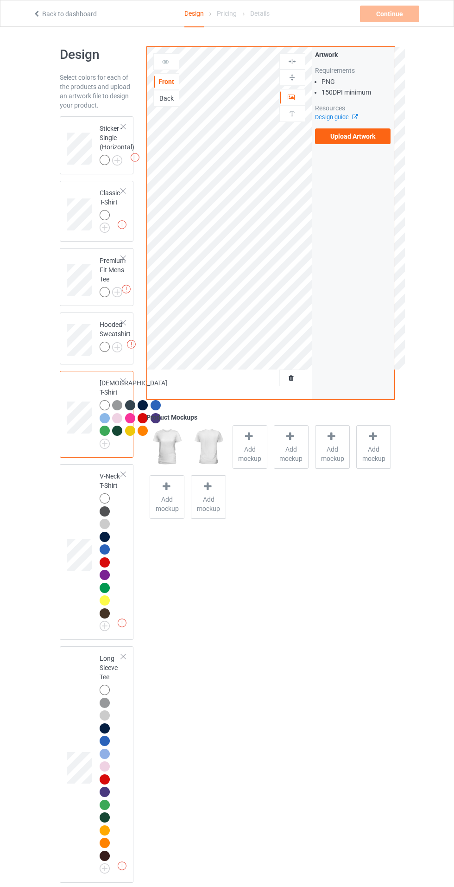
click at [0, 0] on img at bounding box center [0, 0] width 0 height 0
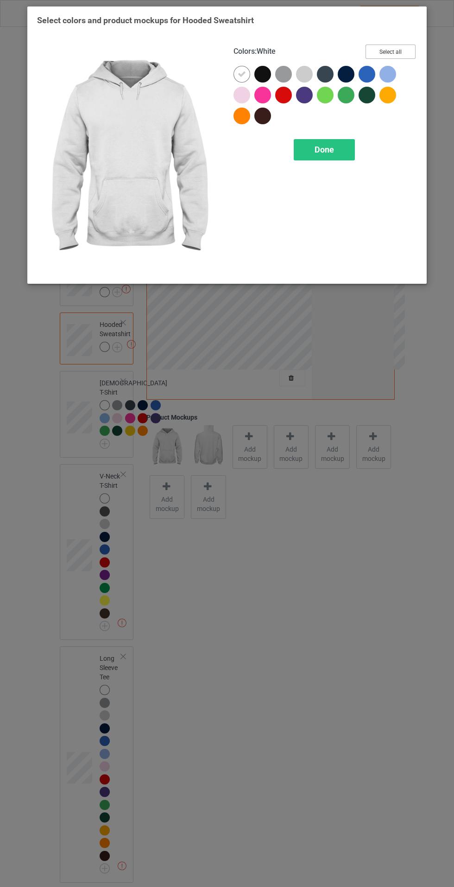
click at [397, 46] on button "Select all" at bounding box center [391, 51] width 50 height 14
click at [266, 76] on icon at bounding box center [263, 74] width 8 height 8
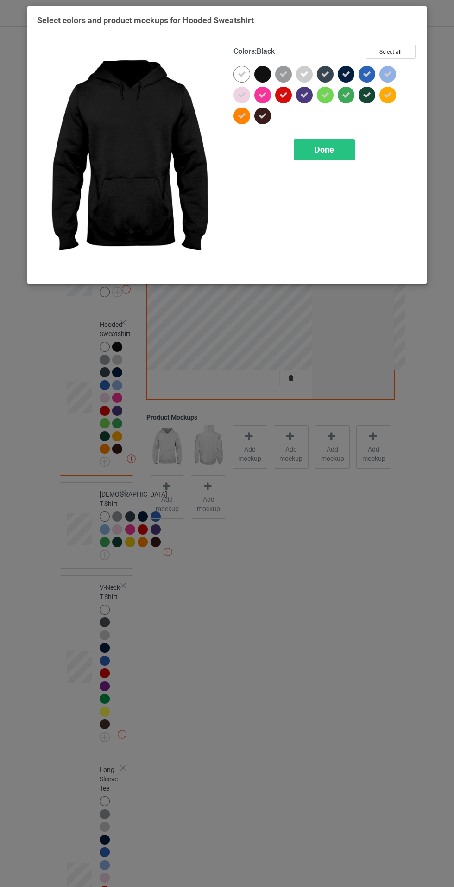
click at [330, 139] on div "Done" at bounding box center [324, 149] width 61 height 21
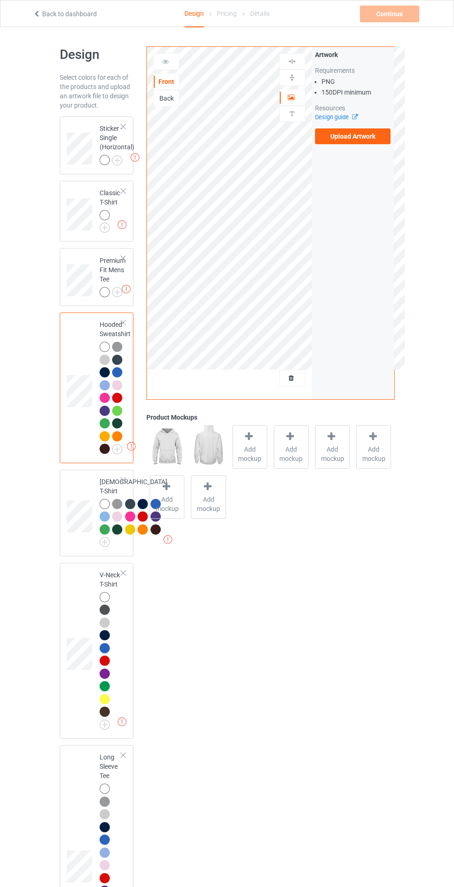
click at [0, 0] on img at bounding box center [0, 0] width 0 height 0
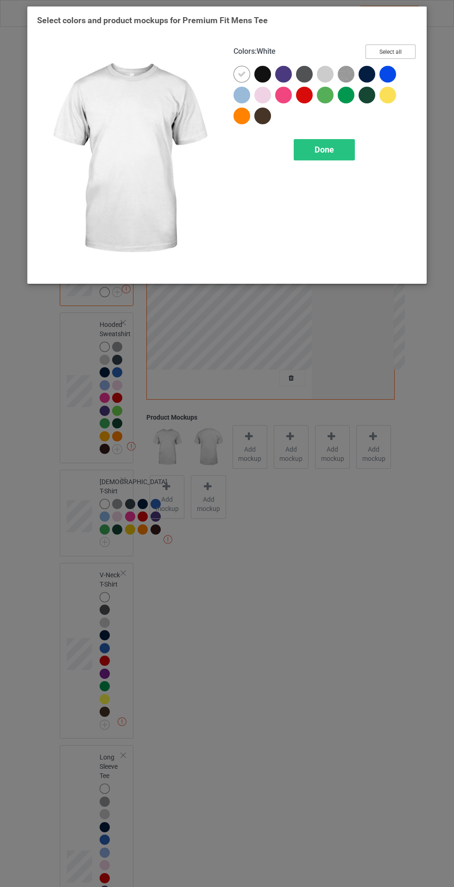
click at [410, 45] on button "Select all" at bounding box center [391, 51] width 50 height 14
click at [264, 73] on icon at bounding box center [263, 74] width 8 height 8
click at [338, 147] on div "Done" at bounding box center [324, 149] width 61 height 21
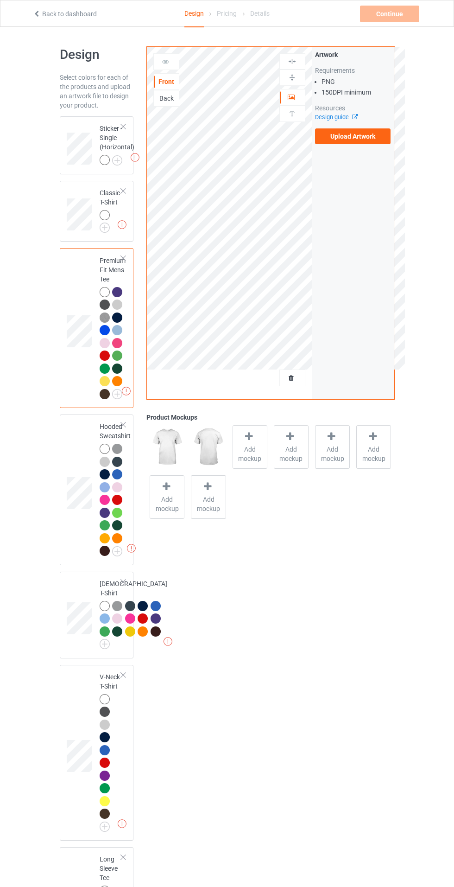
click at [0, 0] on img at bounding box center [0, 0] width 0 height 0
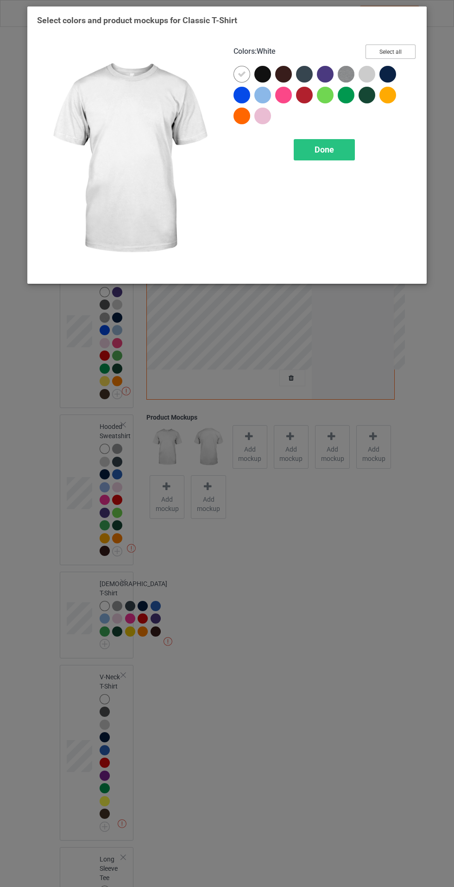
click at [407, 47] on button "Select all" at bounding box center [391, 51] width 50 height 14
click at [266, 70] on icon at bounding box center [263, 74] width 8 height 8
click at [336, 141] on div "Done" at bounding box center [324, 149] width 61 height 21
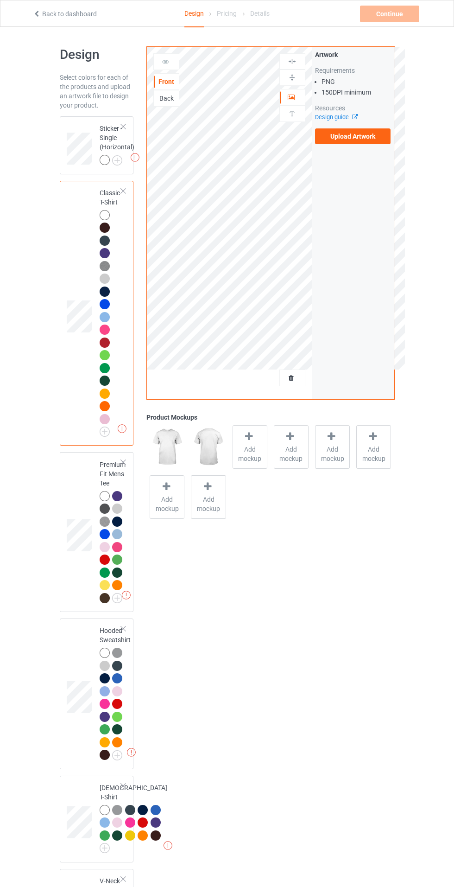
click at [370, 141] on label "Upload Artwork" at bounding box center [353, 136] width 76 height 16
click at [0, 0] on input "Upload Artwork" at bounding box center [0, 0] width 0 height 0
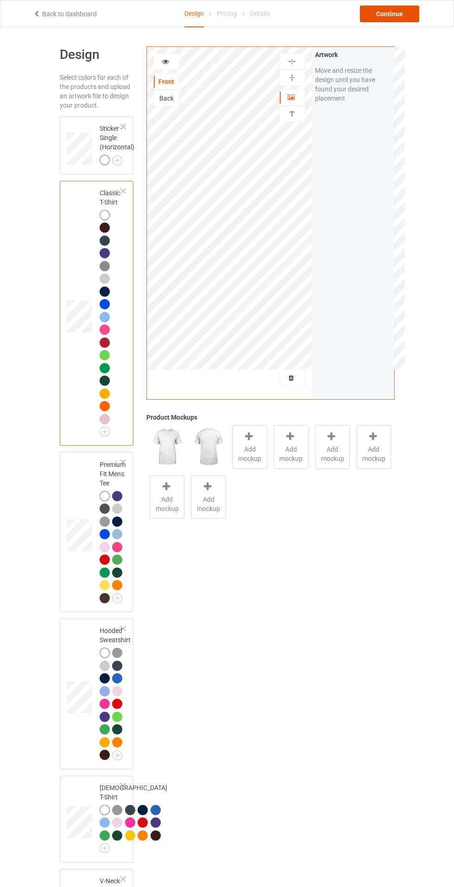
click at [400, 13] on div "Continue" at bounding box center [389, 14] width 59 height 17
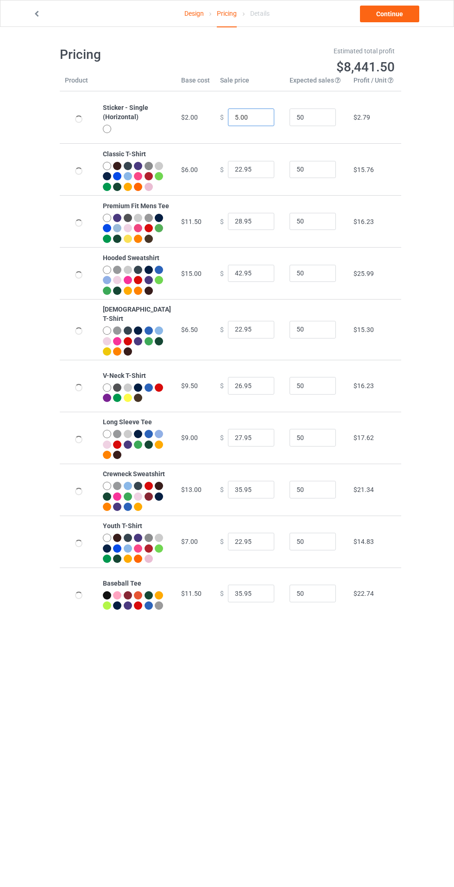
click at [228, 110] on input "5.00" at bounding box center [251, 117] width 46 height 18
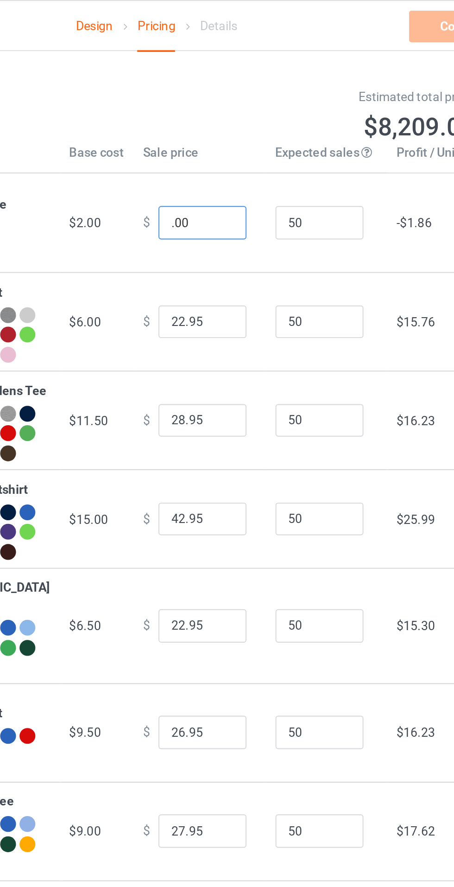
type input "7.00"
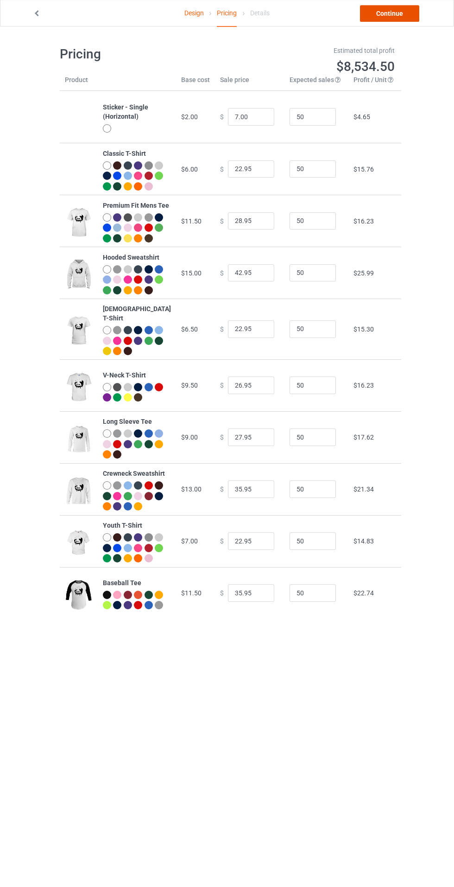
click at [393, 13] on link "Continue" at bounding box center [389, 14] width 59 height 17
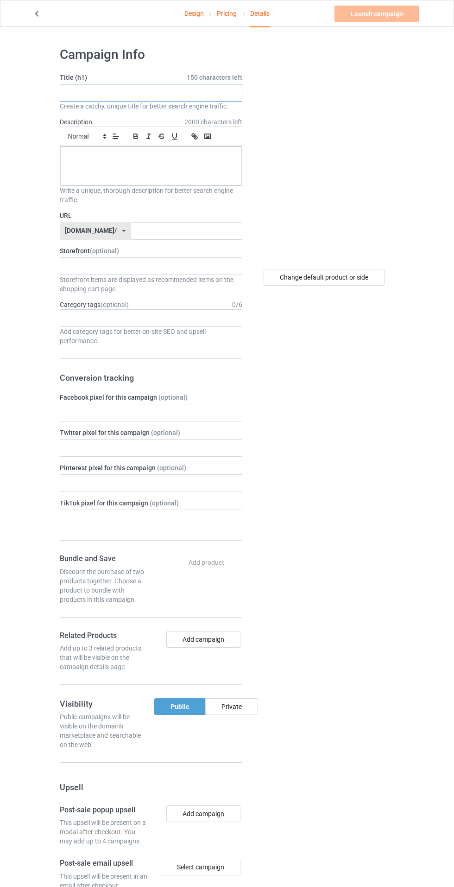
click at [122, 92] on input "text" at bounding box center [151, 93] width 183 height 18
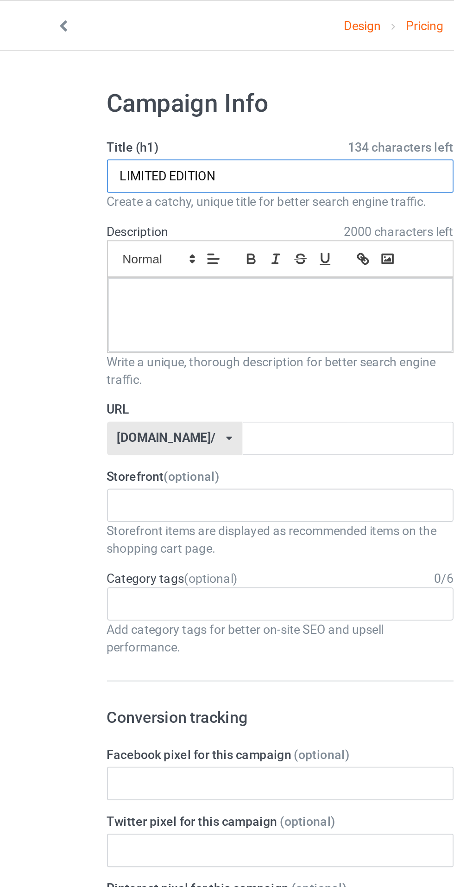
type input "LIMITED EDITION"
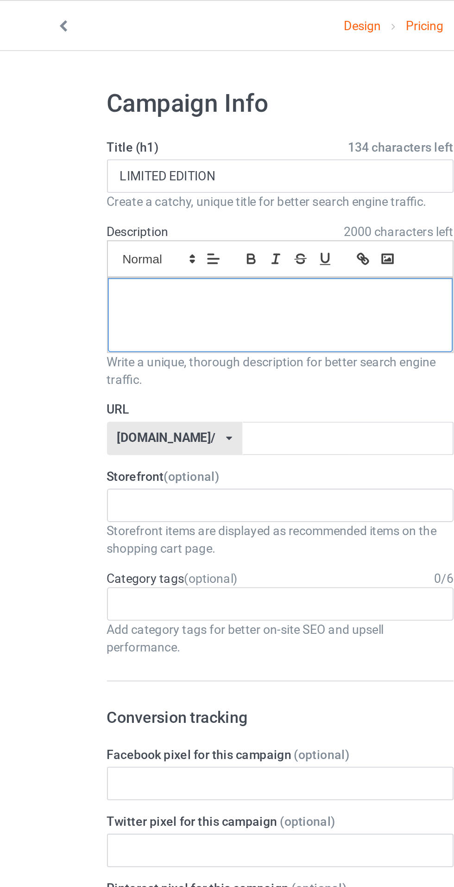
click at [72, 184] on div at bounding box center [151, 165] width 182 height 39
click at [210, 231] on input "text" at bounding box center [186, 231] width 111 height 18
click at [145, 232] on input "text" at bounding box center [186, 231] width 111 height 18
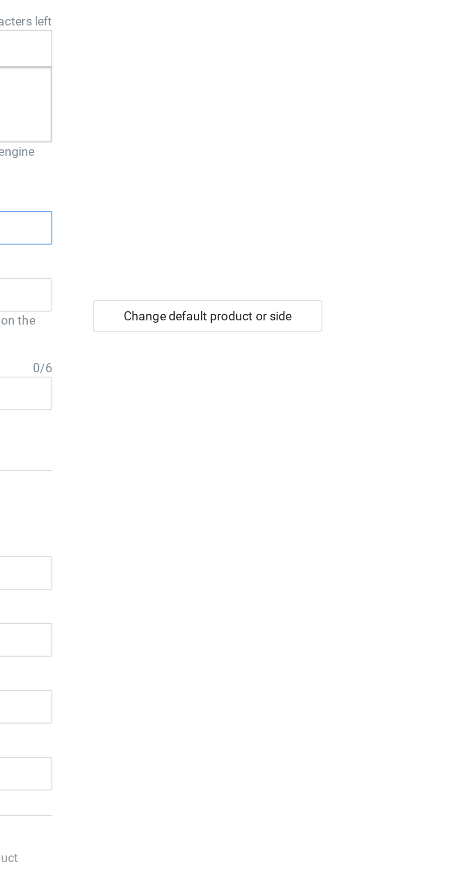
type input "brk"
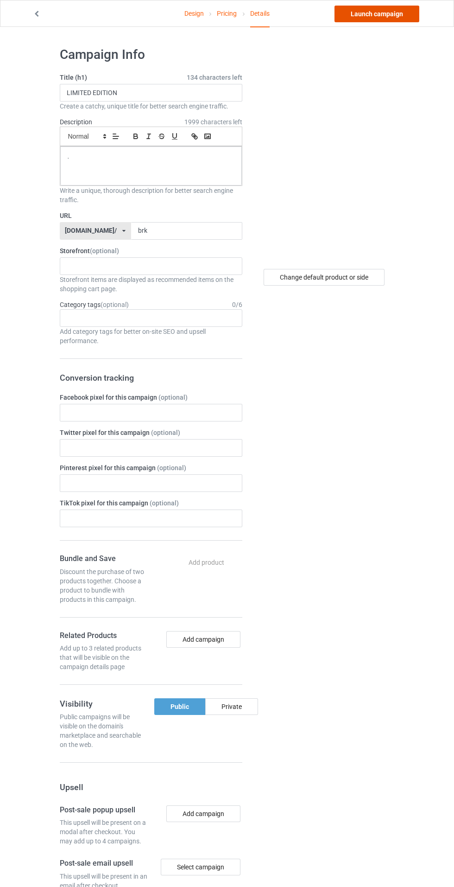
click at [365, 15] on link "Launch campaign" at bounding box center [377, 14] width 85 height 17
